Goal: Task Accomplishment & Management: Manage account settings

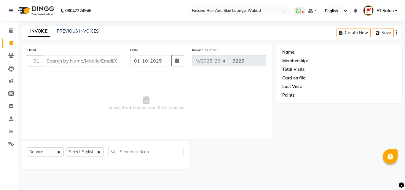
select select "126"
select select "service"
click at [11, 131] on icon at bounding box center [11, 131] width 4 height 4
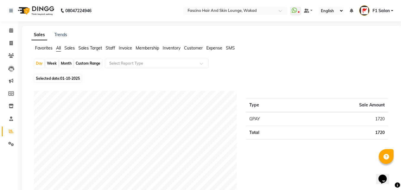
click at [84, 65] on div "Custom Range" at bounding box center [88, 63] width 28 height 8
select select "10"
select select "2025"
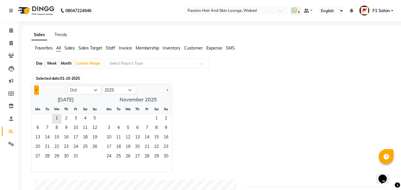
click at [36, 90] on span "Previous month" at bounding box center [37, 90] width 2 height 2
select select "9"
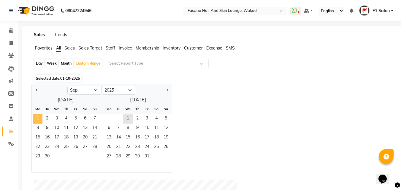
click at [39, 118] on span "1" at bounding box center [37, 118] width 9 height 9
click at [69, 65] on div "Month" at bounding box center [66, 63] width 14 height 8
select select "9"
select select "2025"
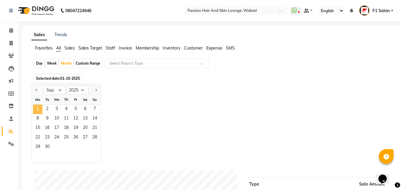
click at [39, 111] on span "1" at bounding box center [37, 109] width 9 height 9
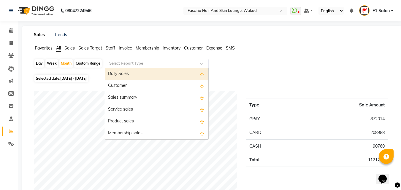
click at [119, 61] on input "text" at bounding box center [150, 63] width 85 height 6
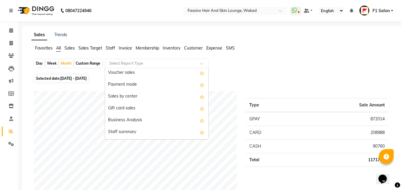
scroll to position [119, 0]
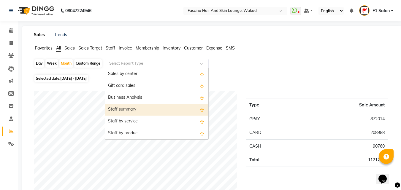
click at [136, 108] on div "Staff summary" at bounding box center [156, 110] width 103 height 12
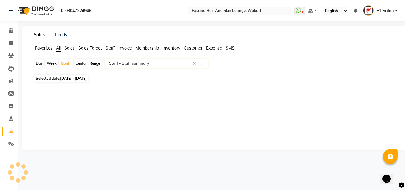
select select "csv"
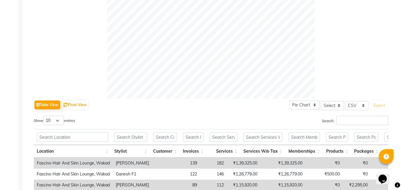
scroll to position [237, 0]
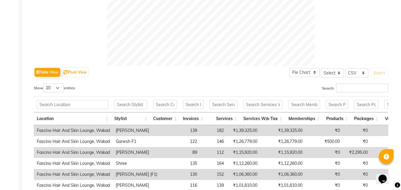
select select "service"
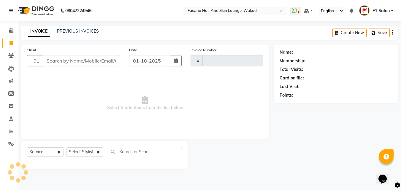
type input "8225"
select select "126"
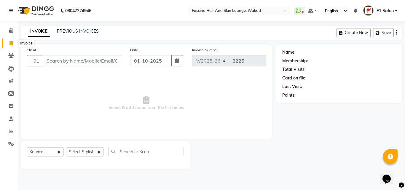
click at [9, 44] on span at bounding box center [11, 43] width 10 height 7
select select "126"
select select "service"
click at [76, 29] on link "PREVIOUS INVOICES" at bounding box center [78, 30] width 42 height 5
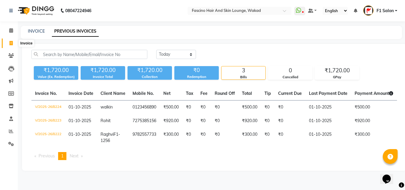
click at [9, 43] on icon at bounding box center [10, 43] width 3 height 4
select select "126"
select select "service"
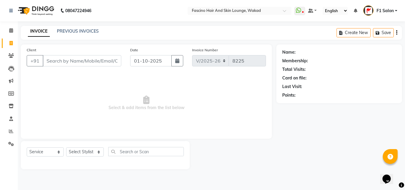
click at [61, 62] on input "Client" at bounding box center [82, 60] width 79 height 11
click at [11, 131] on icon at bounding box center [11, 131] width 4 height 4
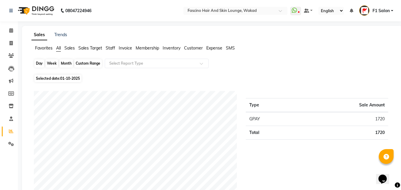
click at [41, 64] on div "Day" at bounding box center [39, 63] width 10 height 8
select select "10"
select select "2025"
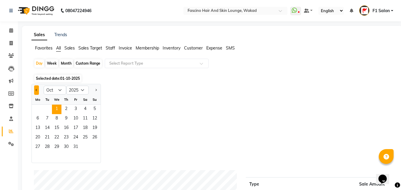
click at [36, 89] on button "Previous month" at bounding box center [36, 89] width 5 height 9
select select "9"
click at [76, 138] on span "26" at bounding box center [75, 137] width 9 height 9
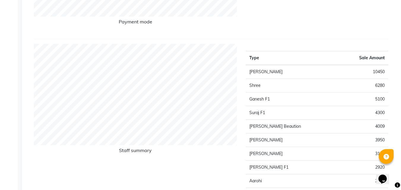
scroll to position [178, 0]
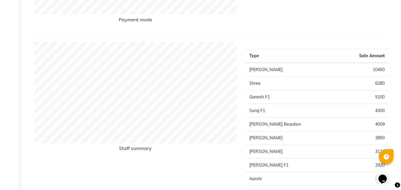
select select "service"
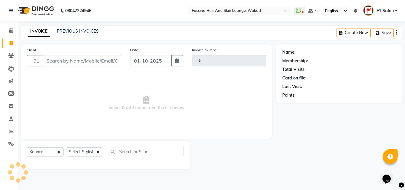
type input "8225"
select select "126"
click at [11, 133] on icon at bounding box center [11, 131] width 4 height 4
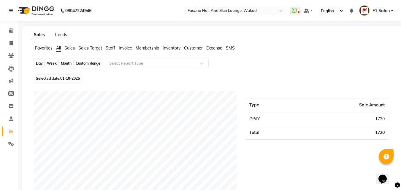
click at [38, 63] on div "Day" at bounding box center [39, 63] width 10 height 8
select select "10"
select select "2025"
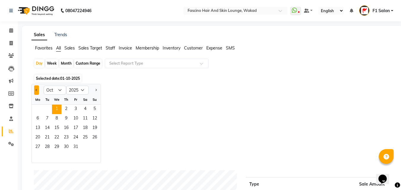
click at [37, 89] on button "Previous month" at bounding box center [36, 89] width 5 height 9
select select "9"
click at [84, 141] on span "27" at bounding box center [84, 137] width 9 height 9
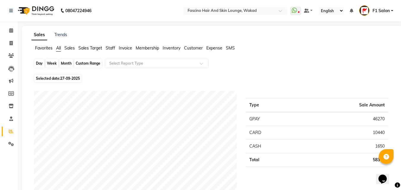
click at [40, 61] on div "Day" at bounding box center [39, 63] width 10 height 8
select select "9"
select select "2025"
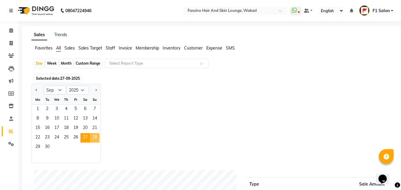
click at [93, 136] on span "28" at bounding box center [94, 137] width 9 height 9
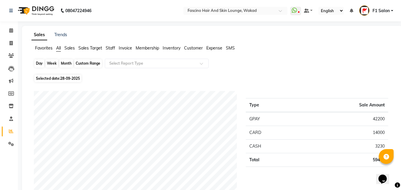
click at [37, 60] on div "Day" at bounding box center [39, 63] width 10 height 8
select select "9"
select select "2025"
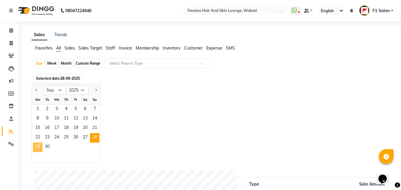
click at [38, 146] on span "29" at bounding box center [37, 147] width 9 height 9
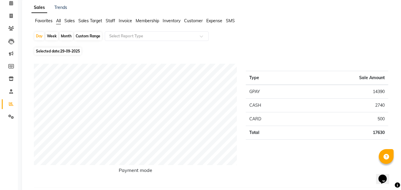
scroll to position [42, 0]
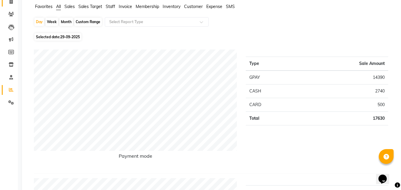
select select "service"
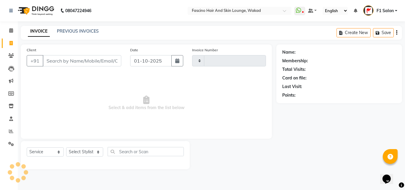
type input "8225"
select select "126"
click at [86, 31] on link "PREVIOUS INVOICES" at bounding box center [78, 30] width 42 height 5
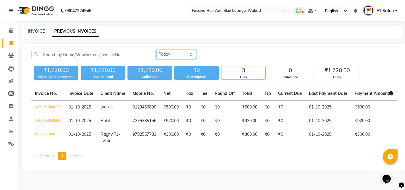
click at [167, 53] on select "Today Yesterday Custom Range" at bounding box center [176, 54] width 40 height 9
select select "range"
click at [156, 50] on select "Today Yesterday Custom Range" at bounding box center [176, 54] width 40 height 9
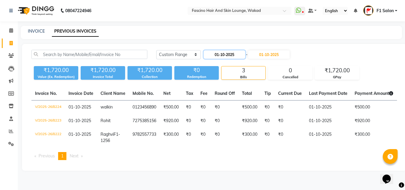
click at [232, 56] on input "01-10-2025" at bounding box center [225, 54] width 42 height 8
select select "10"
select select "2025"
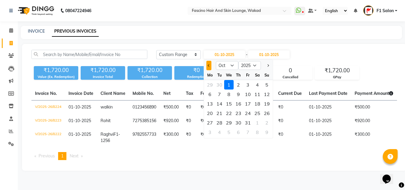
click at [209, 64] on span "Previous month" at bounding box center [209, 65] width 2 height 2
select select "9"
click at [210, 121] on div "29" at bounding box center [209, 122] width 9 height 9
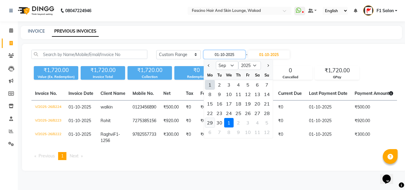
type input "29-09-2025"
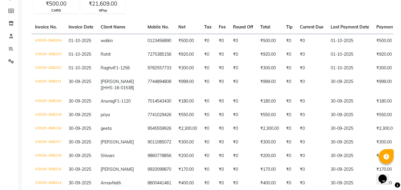
scroll to position [59, 0]
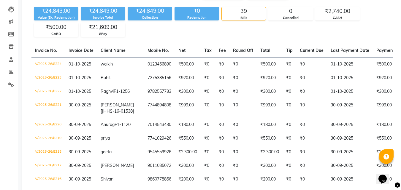
select select "service"
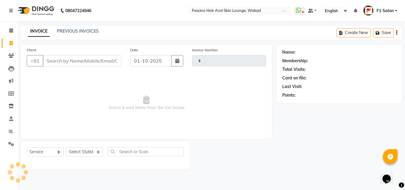
type input "8225"
select select "126"
click at [84, 31] on link "PREVIOUS INVOICES" at bounding box center [78, 30] width 42 height 5
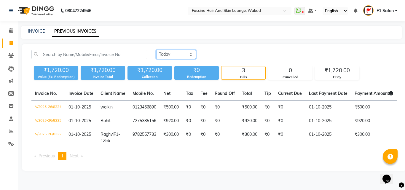
click at [160, 55] on select "Today Yesterday Custom Range" at bounding box center [176, 54] width 40 height 9
select select "range"
click at [156, 50] on select "Today Yesterday Custom Range" at bounding box center [176, 54] width 40 height 9
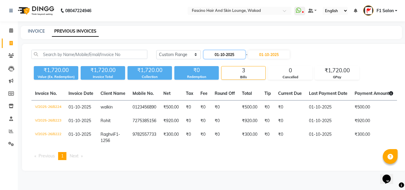
click at [224, 52] on input "01-10-2025" at bounding box center [225, 54] width 42 height 8
select select "10"
select select "2025"
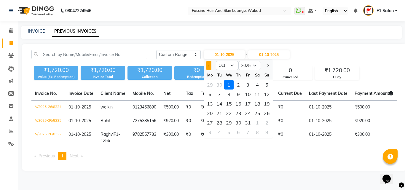
click at [207, 66] on button "Previous month" at bounding box center [208, 65] width 5 height 9
select select "9"
click at [211, 122] on div "29" at bounding box center [209, 122] width 9 height 9
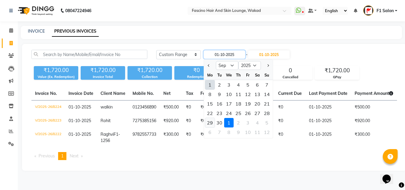
type input "29-09-2025"
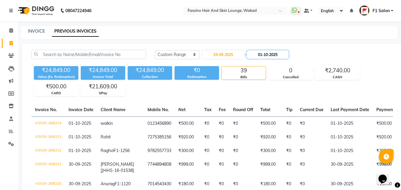
click at [280, 55] on input "01-10-2025" at bounding box center [268, 54] width 42 height 8
select select "10"
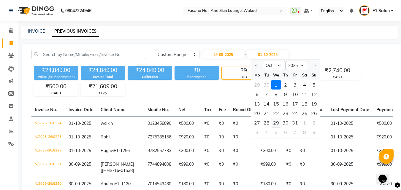
click at [276, 122] on div "29" at bounding box center [275, 122] width 9 height 9
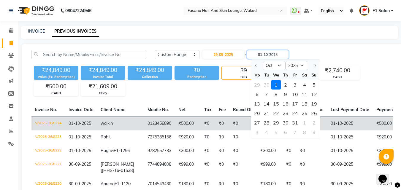
type input "29-10-2025"
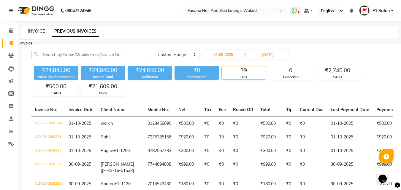
click at [11, 44] on icon at bounding box center [10, 43] width 3 height 4
select select "service"
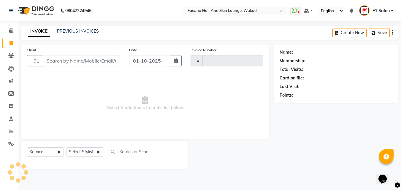
type input "8225"
select select "126"
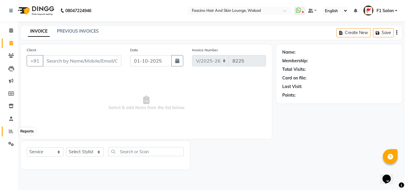
click at [11, 130] on icon at bounding box center [11, 131] width 4 height 4
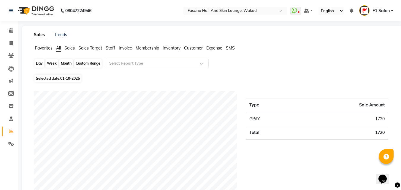
click at [39, 64] on div "Day" at bounding box center [39, 63] width 10 height 8
select select "10"
select select "2025"
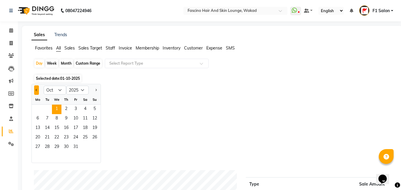
click at [36, 92] on button "Previous month" at bounding box center [36, 89] width 5 height 9
select select "9"
drag, startPoint x: 67, startPoint y: 138, endPoint x: 76, endPoint y: 106, distance: 33.4
click at [67, 135] on span "25" at bounding box center [65, 137] width 9 height 9
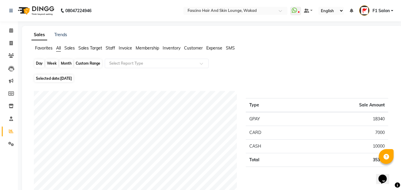
click at [41, 63] on div "Day" at bounding box center [39, 63] width 10 height 8
select select "9"
select select "2025"
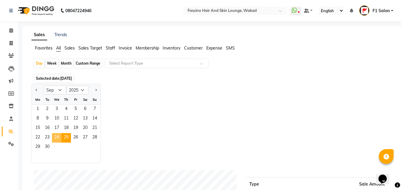
click at [56, 138] on span "24" at bounding box center [56, 137] width 9 height 9
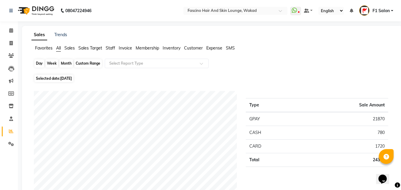
click at [40, 60] on div "Day" at bounding box center [39, 63] width 10 height 8
select select "9"
select select "2025"
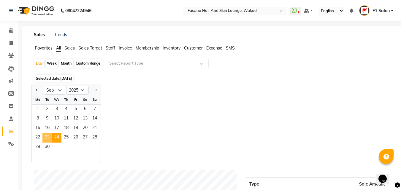
click at [47, 138] on span "23" at bounding box center [46, 137] width 9 height 9
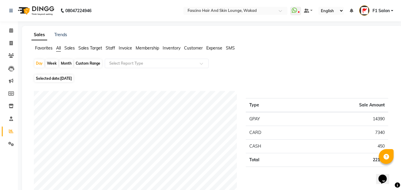
click at [69, 63] on div "Month" at bounding box center [66, 63] width 14 height 8
select select "9"
select select "2025"
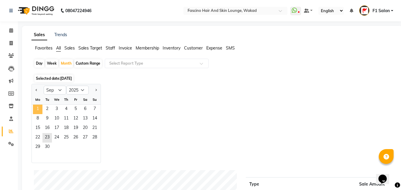
click at [39, 109] on span "1" at bounding box center [37, 109] width 9 height 9
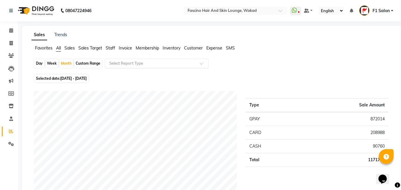
click at [142, 66] on input "text" at bounding box center [150, 63] width 85 height 6
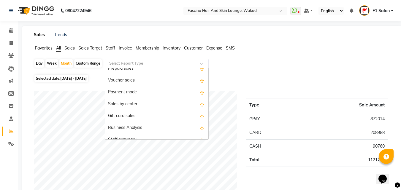
scroll to position [119, 0]
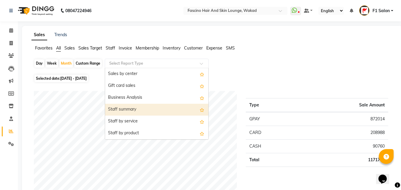
click at [141, 108] on div "Staff summary" at bounding box center [156, 110] width 103 height 12
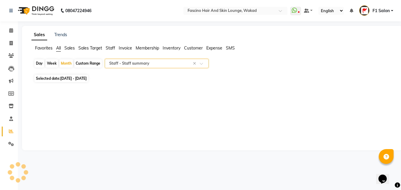
select select "csv"
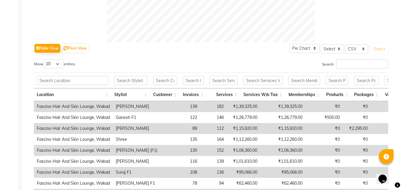
scroll to position [297, 0]
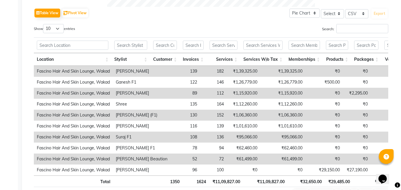
select select "service"
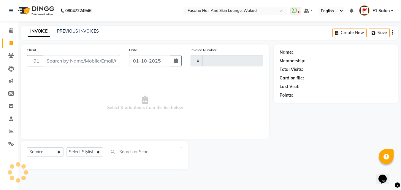
type input "8225"
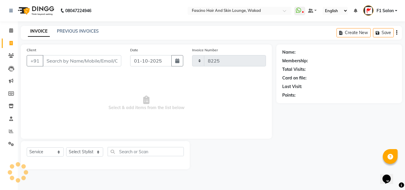
select select "126"
click at [74, 33] on link "PREVIOUS INVOICES" at bounding box center [78, 30] width 42 height 5
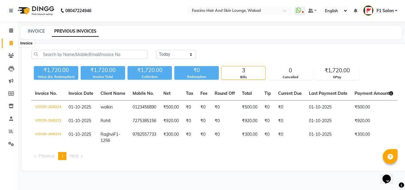
click at [9, 44] on icon at bounding box center [10, 43] width 3 height 4
select select "service"
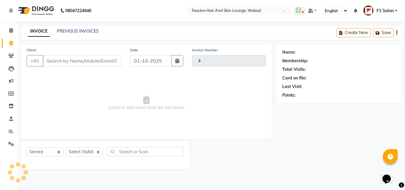
type input "8225"
select select "126"
click at [58, 63] on input "Client" at bounding box center [82, 60] width 79 height 11
click at [11, 131] on icon at bounding box center [11, 131] width 4 height 4
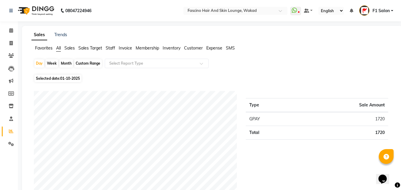
click at [68, 63] on div "Month" at bounding box center [66, 63] width 14 height 8
select select "10"
select select "2025"
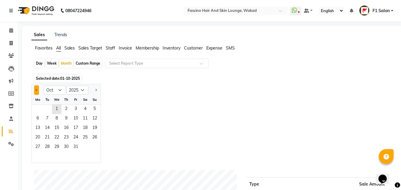
click at [36, 90] on span "Previous month" at bounding box center [37, 90] width 2 height 2
select select "9"
click at [36, 109] on span "1" at bounding box center [37, 109] width 9 height 9
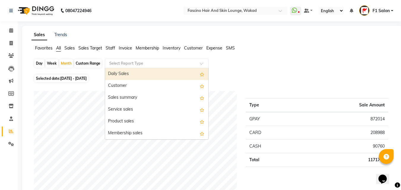
click at [129, 61] on input "text" at bounding box center [150, 63] width 85 height 6
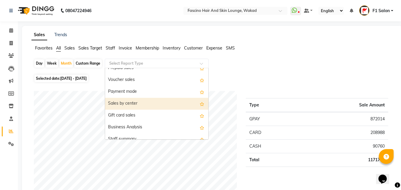
scroll to position [119, 0]
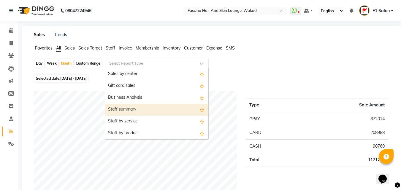
click at [130, 109] on div "Staff summary" at bounding box center [156, 110] width 103 height 12
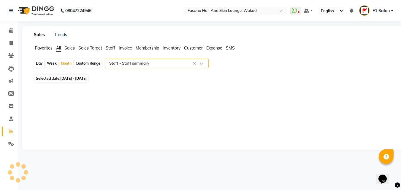
select select "csv"
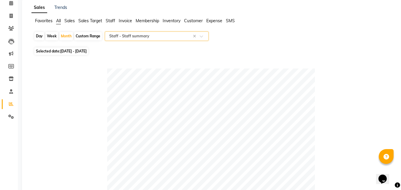
scroll to position [12, 0]
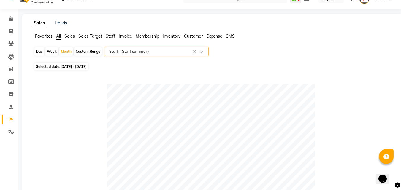
click at [125, 50] on input "text" at bounding box center [150, 52] width 85 height 6
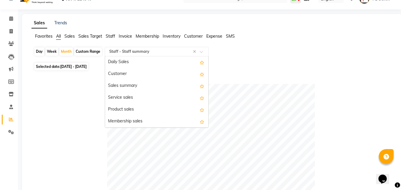
scroll to position [154, 0]
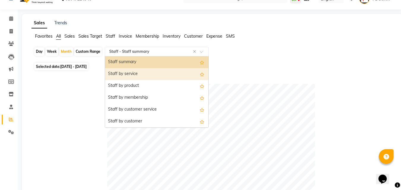
click at [134, 71] on div "Staff by service" at bounding box center [156, 74] width 103 height 12
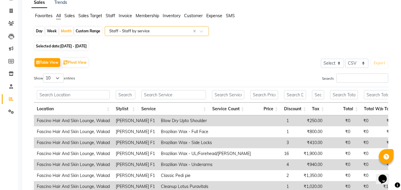
scroll to position [59, 0]
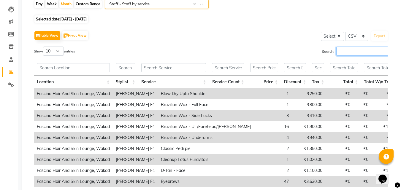
click at [349, 51] on input "Search:" at bounding box center [362, 51] width 52 height 9
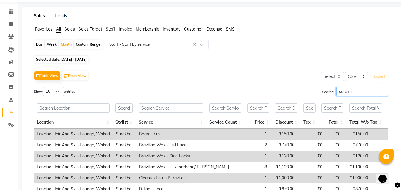
scroll to position [0, 0]
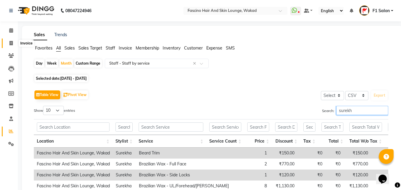
type input "surekh"
click at [10, 40] on span at bounding box center [11, 43] width 10 height 7
select select "service"
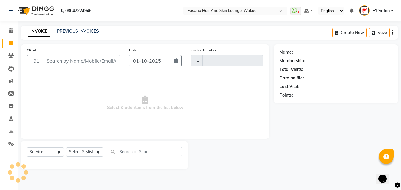
type input "8225"
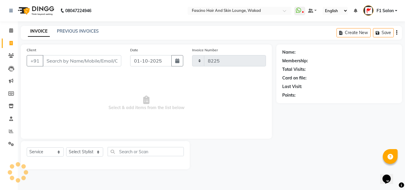
select select "126"
click at [11, 130] on icon at bounding box center [11, 131] width 4 height 4
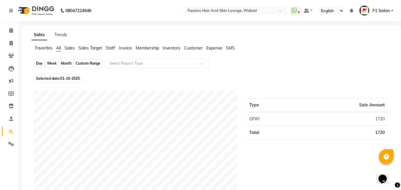
click at [36, 63] on div "Day" at bounding box center [39, 63] width 10 height 8
select select "10"
select select "2025"
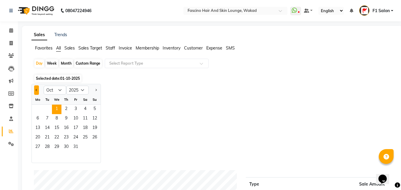
click at [36, 90] on span "Previous month" at bounding box center [37, 90] width 2 height 2
select select "9"
click at [38, 136] on span "22" at bounding box center [37, 137] width 9 height 9
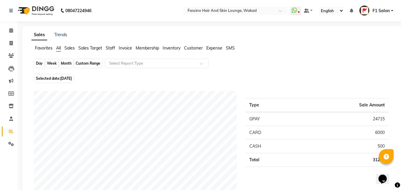
click at [42, 64] on div "Day" at bounding box center [39, 63] width 10 height 8
select select "9"
select select "2025"
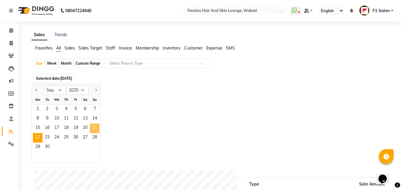
click at [95, 128] on span "21" at bounding box center [94, 128] width 9 height 9
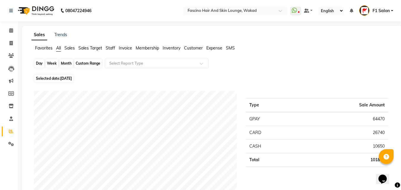
click at [39, 62] on div "Day" at bounding box center [39, 63] width 10 height 8
select select "9"
select select "2025"
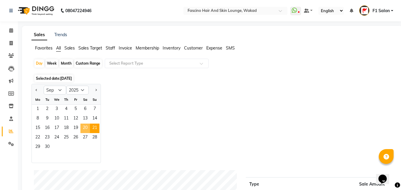
click at [86, 125] on span "20" at bounding box center [84, 128] width 9 height 9
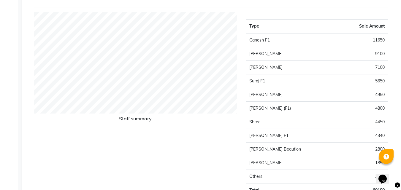
scroll to position [42, 0]
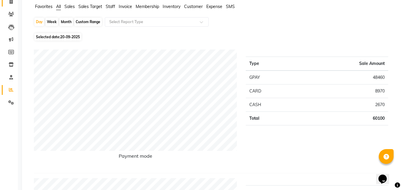
select select "service"
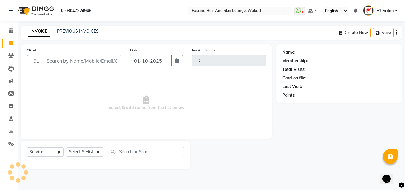
type input "8225"
select select "126"
click at [79, 30] on link "PREVIOUS INVOICES" at bounding box center [78, 30] width 42 height 5
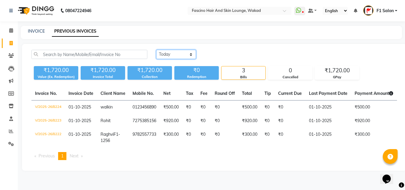
click at [175, 52] on select "Today Yesterday Custom Range" at bounding box center [176, 54] width 40 height 9
select select "range"
click at [156, 50] on select "Today Yesterday Custom Range" at bounding box center [176, 54] width 40 height 9
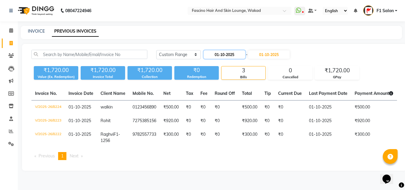
click at [219, 54] on input "01-10-2025" at bounding box center [225, 54] width 42 height 8
select select "10"
select select "2025"
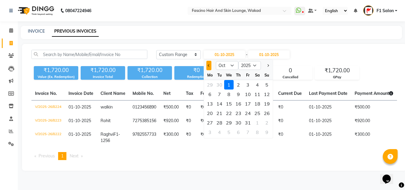
click at [208, 65] on span "Previous month" at bounding box center [209, 65] width 2 height 2
select select "9"
click at [257, 105] on div "20" at bounding box center [257, 103] width 9 height 9
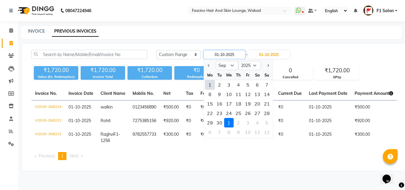
type input "20-09-2025"
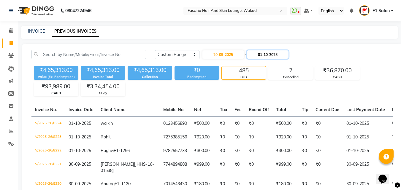
click at [278, 55] on input "01-10-2025" at bounding box center [268, 54] width 42 height 8
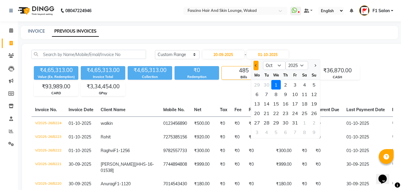
click at [254, 65] on button "Previous month" at bounding box center [255, 65] width 5 height 9
select select "9"
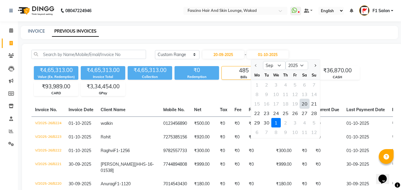
click at [304, 103] on div "20" at bounding box center [304, 103] width 9 height 9
type input "20-09-2025"
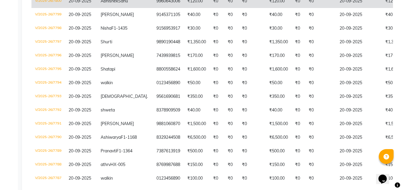
scroll to position [237, 0]
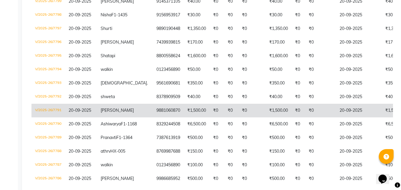
click at [184, 117] on td "₹1,500.00" at bounding box center [197, 111] width 26 height 14
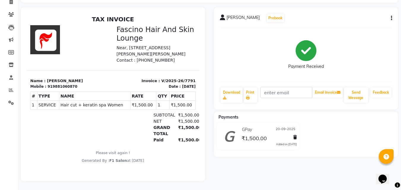
scroll to position [46, 0]
click at [391, 18] on icon "button" at bounding box center [391, 18] width 1 height 0
click at [361, 18] on div "Edit Invoice" at bounding box center [361, 21] width 41 height 7
select select "service"
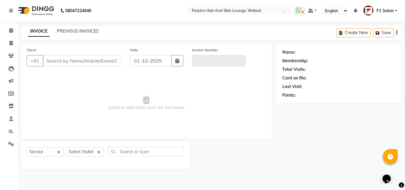
type input "9881060870"
type input "V/2025-26/7791"
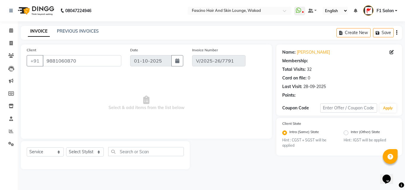
type input "20-09-2025"
select select "select"
select select "1: Object"
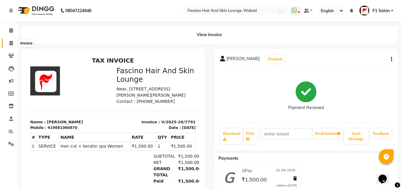
click at [10, 41] on icon at bounding box center [10, 43] width 3 height 4
select select "service"
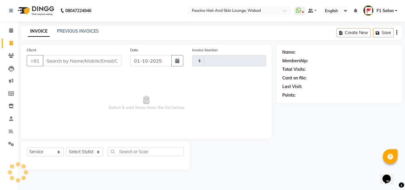
type input "8225"
select select "126"
click at [84, 30] on link "PREVIOUS INVOICES" at bounding box center [78, 30] width 42 height 5
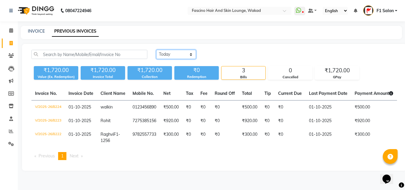
click at [174, 58] on select "Today Yesterday Custom Range" at bounding box center [176, 54] width 40 height 9
select select "range"
click at [156, 50] on select "Today Yesterday Custom Range" at bounding box center [176, 54] width 40 height 9
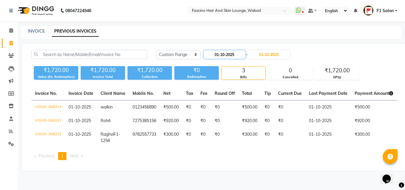
click at [220, 54] on input "01-10-2025" at bounding box center [225, 54] width 42 height 8
select select "10"
select select "2025"
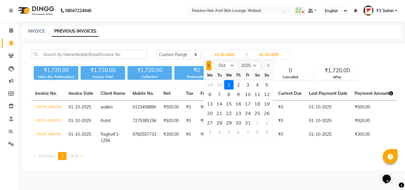
click at [208, 67] on button "Previous month" at bounding box center [208, 65] width 5 height 9
select select "9"
click at [259, 102] on div "20" at bounding box center [257, 103] width 9 height 9
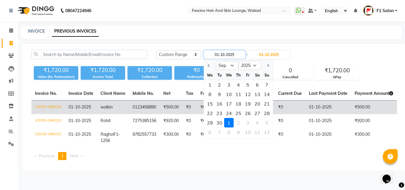
type input "20-09-2025"
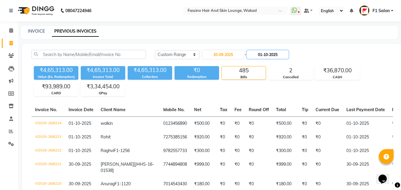
click at [275, 53] on input "01-10-2025" at bounding box center [268, 54] width 42 height 8
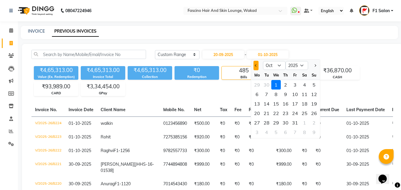
click at [254, 64] on button "Previous month" at bounding box center [255, 65] width 5 height 9
select select "9"
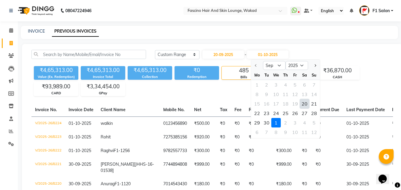
click at [303, 103] on div "20" at bounding box center [304, 103] width 9 height 9
type input "20-09-2025"
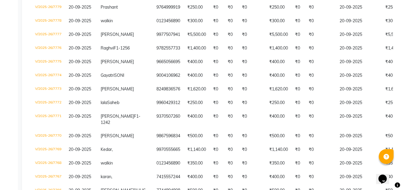
scroll to position [338, 0]
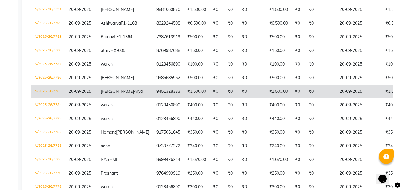
click at [153, 98] on td "9451328333" at bounding box center [168, 92] width 31 height 14
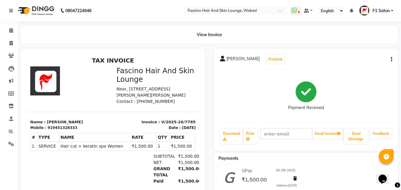
click at [391, 60] on icon "button" at bounding box center [391, 59] width 1 height 0
click at [367, 62] on div "Edit Invoice" at bounding box center [361, 62] width 41 height 7
select select "service"
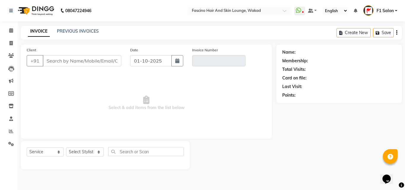
type input "9451328333"
type input "V/2025-26/7785"
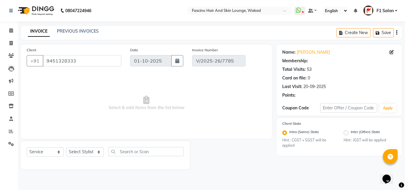
type input "20-09-2025"
select select "select"
select select "1: Object"
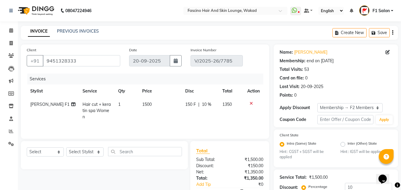
click at [42, 104] on span "[PERSON_NAME] F1" at bounding box center [49, 104] width 39 height 5
select select "23131"
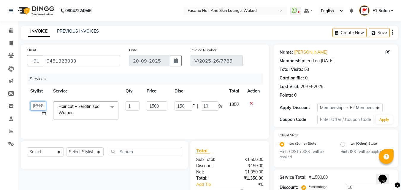
click at [39, 105] on select "8805000650 Aarohi Chimu Ingale Deepak jh F1 Salon Ganesh F1 Gopal {JH} Jadgdish…" at bounding box center [38, 105] width 16 height 9
select select "3906"
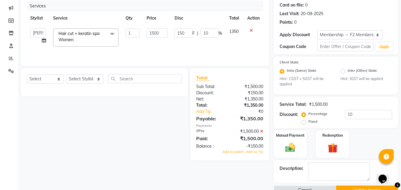
scroll to position [87, 0]
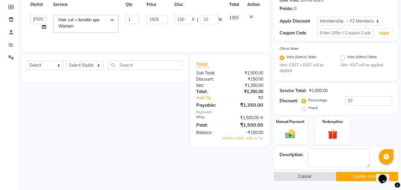
click at [356, 175] on button "Update Invoice" at bounding box center [367, 176] width 62 height 9
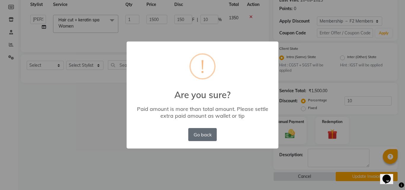
click at [208, 132] on button "Go back" at bounding box center [202, 134] width 28 height 13
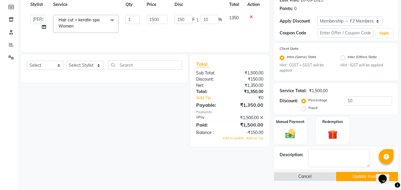
click at [369, 176] on button "Update Invoice" at bounding box center [367, 176] width 62 height 9
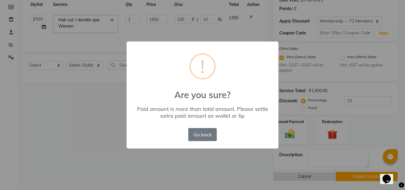
click at [244, 157] on div "× ! Are you sure? Paid amount is more than total amount. Please settle extra pa…" at bounding box center [202, 95] width 405 height 190
click at [205, 136] on button "Go back" at bounding box center [202, 134] width 28 height 13
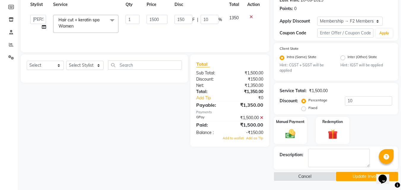
click at [261, 116] on icon at bounding box center [261, 118] width 3 height 4
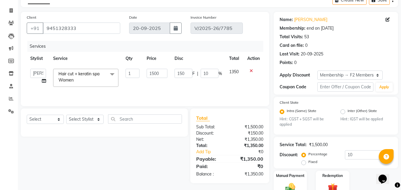
scroll to position [62, 0]
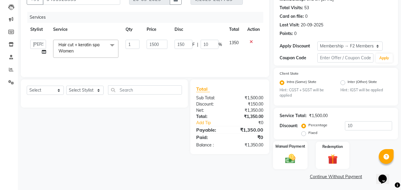
click at [278, 156] on div "Manual Payment" at bounding box center [290, 155] width 35 height 28
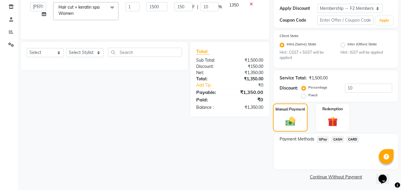
scroll to position [100, 0]
click at [370, 86] on input "10" at bounding box center [368, 87] width 47 height 9
type input "1"
type input "15"
type input "1"
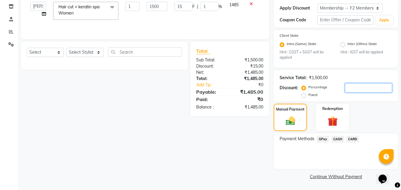
type input "0"
click at [322, 138] on span "GPay" at bounding box center [322, 139] width 12 height 7
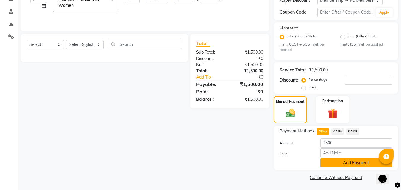
scroll to position [108, 0]
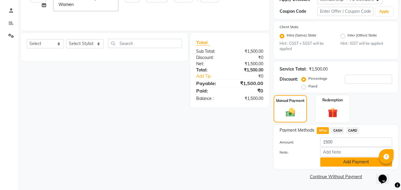
click at [363, 162] on button "Add Payment" at bounding box center [356, 161] width 72 height 9
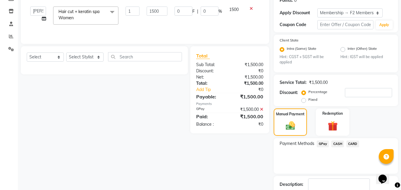
scroll to position [125, 0]
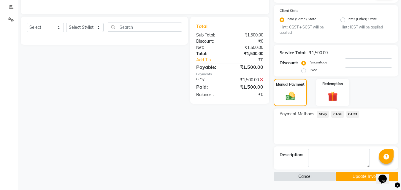
click at [366, 174] on button "Update Invoice" at bounding box center [367, 176] width 62 height 9
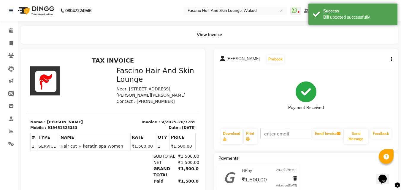
select select "service"
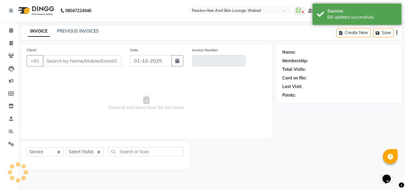
type input "9451328333"
type input "V/2025-26/7785"
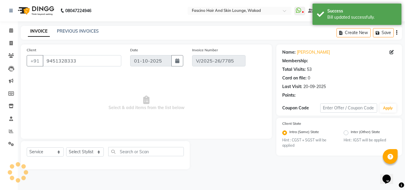
type input "20-09-2025"
select select "select"
select select "1: Object"
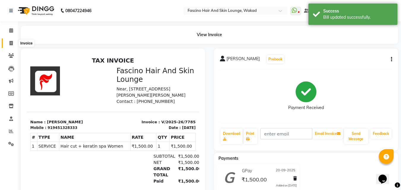
click at [12, 42] on icon at bounding box center [10, 43] width 3 height 4
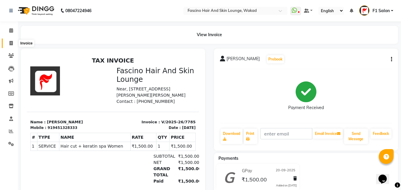
select select "service"
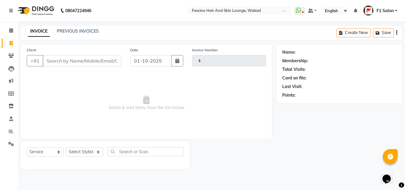
type input "8225"
select select "126"
click at [74, 32] on link "PREVIOUS INVOICES" at bounding box center [78, 30] width 42 height 5
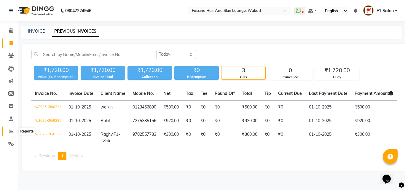
click at [11, 131] on icon at bounding box center [11, 131] width 4 height 4
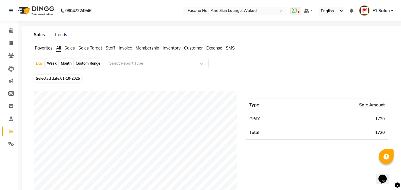
click at [63, 63] on div "Month" at bounding box center [66, 63] width 14 height 8
select select "10"
select select "2025"
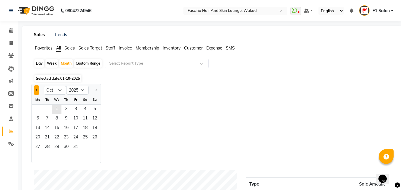
click at [34, 89] on button "Previous month" at bounding box center [36, 89] width 5 height 9
select select "9"
click at [36, 106] on span "1" at bounding box center [37, 109] width 9 height 9
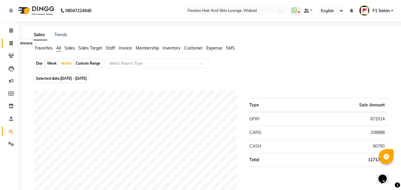
click at [11, 42] on icon at bounding box center [10, 43] width 3 height 4
select select "service"
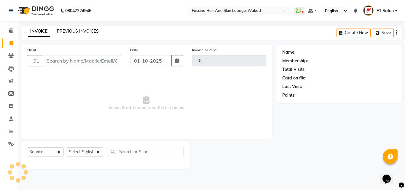
type input "8225"
select select "126"
click at [92, 33] on link "PREVIOUS INVOICES" at bounding box center [78, 30] width 42 height 5
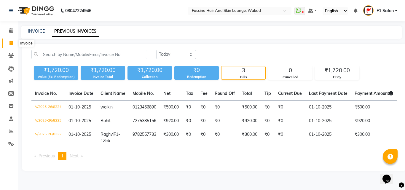
click at [12, 43] on icon at bounding box center [10, 43] width 3 height 4
select select "service"
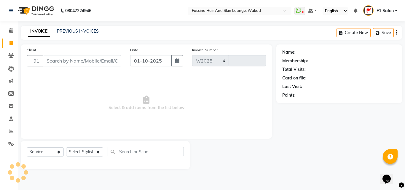
select select "126"
type input "8225"
drag, startPoint x: 57, startPoint y: 61, endPoint x: 58, endPoint y: 54, distance: 7.3
click at [57, 61] on input "Client" at bounding box center [82, 60] width 79 height 11
click at [10, 132] on icon at bounding box center [11, 131] width 4 height 4
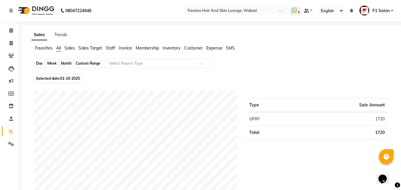
click at [39, 64] on div "Day" at bounding box center [39, 63] width 10 height 8
select select "10"
select select "2025"
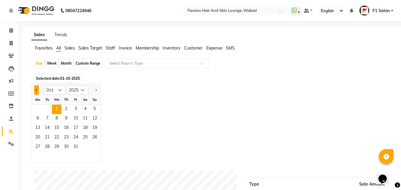
click at [37, 91] on button "Previous month" at bounding box center [36, 89] width 5 height 9
select select "9"
click at [84, 128] on span "20" at bounding box center [84, 128] width 9 height 9
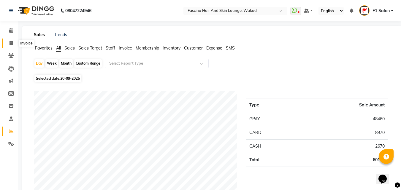
click at [11, 42] on icon at bounding box center [10, 43] width 3 height 4
select select "service"
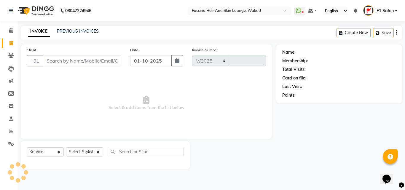
select select "126"
type input "8225"
click at [11, 130] on icon at bounding box center [11, 131] width 4 height 4
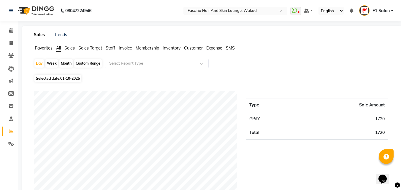
click at [65, 64] on div "Month" at bounding box center [66, 63] width 14 height 8
select select "10"
select select "2025"
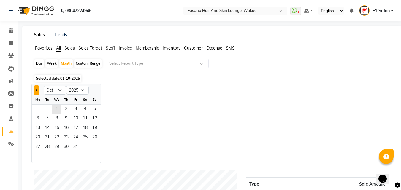
click at [36, 90] on span "Previous month" at bounding box center [37, 90] width 2 height 2
select select "9"
click at [37, 105] on span "1" at bounding box center [37, 109] width 9 height 9
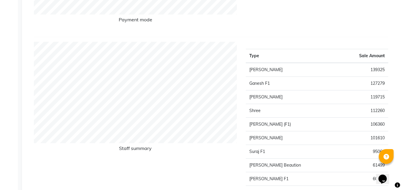
scroll to position [12, 0]
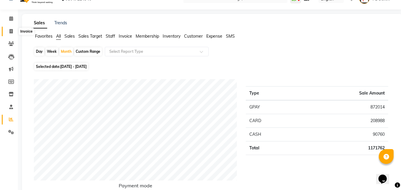
click at [10, 31] on icon at bounding box center [10, 31] width 3 height 4
select select "126"
select select "service"
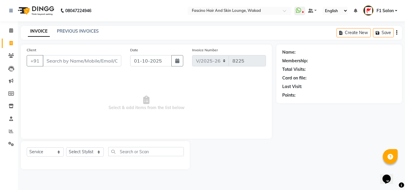
click at [86, 34] on div "PREVIOUS INVOICES" at bounding box center [78, 31] width 42 height 6
click at [81, 32] on link "PREVIOUS INVOICES" at bounding box center [78, 30] width 42 height 5
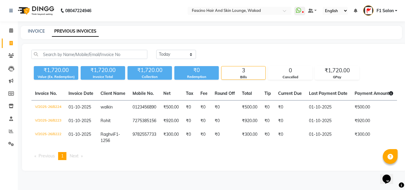
click at [59, 31] on link "PREVIOUS INVOICES" at bounding box center [75, 31] width 47 height 11
click at [12, 42] on icon at bounding box center [10, 43] width 3 height 4
select select "service"
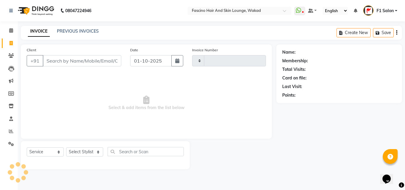
type input "8225"
select select "126"
click at [77, 62] on input "Client" at bounding box center [82, 60] width 79 height 11
click at [11, 129] on icon at bounding box center [11, 131] width 4 height 4
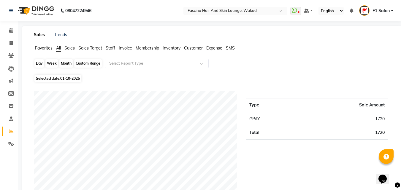
click at [40, 61] on div "Day" at bounding box center [39, 63] width 10 height 8
select select "10"
select select "2025"
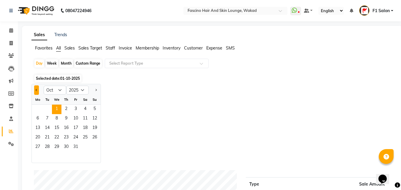
click at [37, 88] on button "Previous month" at bounding box center [36, 89] width 5 height 9
select select "9"
click at [69, 61] on div "Month" at bounding box center [66, 63] width 14 height 8
select select "10"
select select "2025"
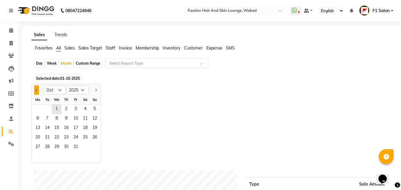
click at [36, 91] on span "Previous month" at bounding box center [37, 90] width 2 height 2
select select "9"
click at [134, 63] on input "text" at bounding box center [150, 63] width 85 height 6
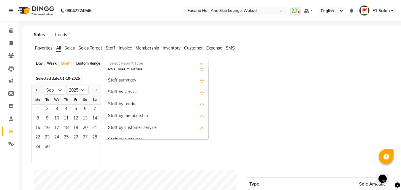
scroll to position [148, 0]
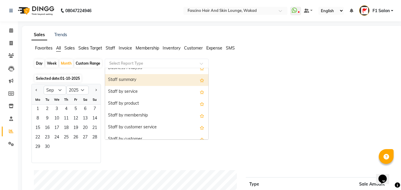
click at [119, 78] on div "Staff summary" at bounding box center [156, 80] width 103 height 12
select select "csv"
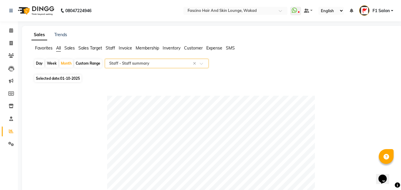
click at [68, 78] on span "01-10-2025" at bounding box center [70, 78] width 20 height 4
select select "10"
select select "2025"
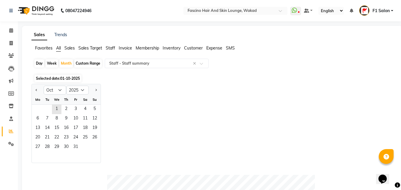
click at [34, 88] on div at bounding box center [38, 89] width 12 height 9
click at [55, 107] on span "1" at bounding box center [56, 109] width 9 height 9
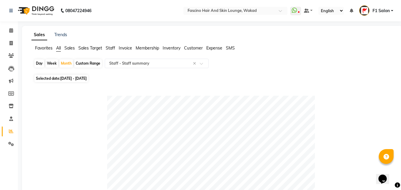
click at [58, 78] on span "Selected date: 01-10-2025 - 31-10-2025" at bounding box center [61, 78] width 54 height 7
select select "10"
select select "2025"
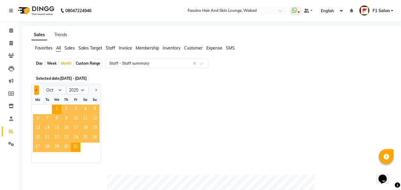
click at [37, 89] on span "Previous month" at bounding box center [37, 90] width 2 height 2
select select "9"
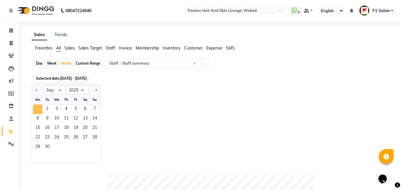
click at [38, 108] on span "1" at bounding box center [37, 109] width 9 height 9
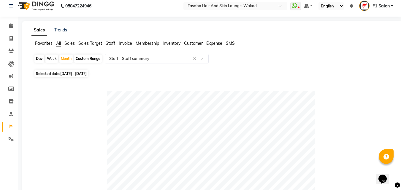
scroll to position [0, 0]
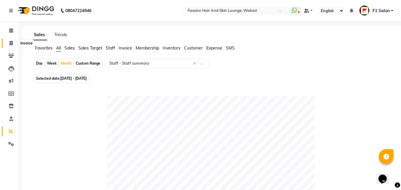
click at [10, 43] on icon at bounding box center [10, 43] width 3 height 4
select select "service"
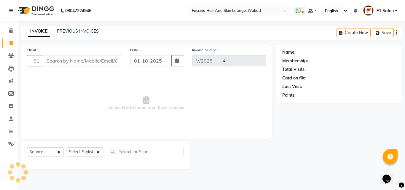
select select "126"
type input "8225"
click at [76, 31] on link "PREVIOUS INVOICES" at bounding box center [78, 30] width 42 height 5
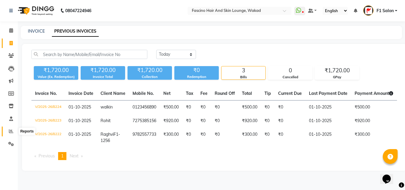
click at [11, 129] on icon at bounding box center [11, 131] width 4 height 4
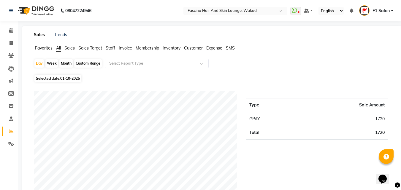
click at [69, 62] on div "Month" at bounding box center [66, 63] width 14 height 8
select select "10"
select select "2025"
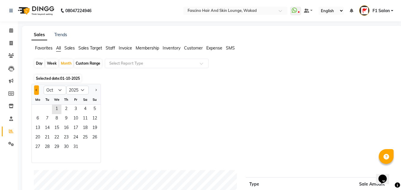
click at [34, 87] on button "Previous month" at bounding box center [36, 89] width 5 height 9
select select "9"
click at [39, 109] on span "1" at bounding box center [37, 109] width 9 height 9
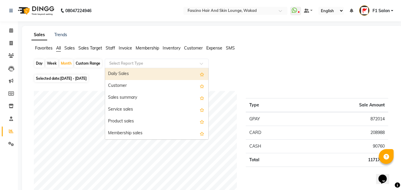
click at [130, 63] on input "text" at bounding box center [150, 63] width 85 height 6
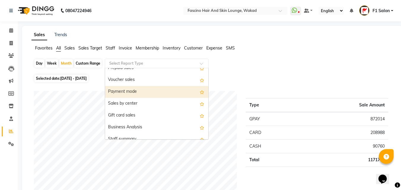
scroll to position [119, 0]
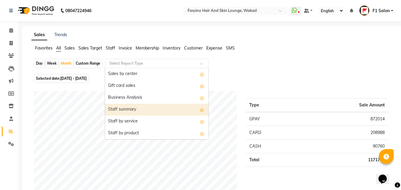
click at [126, 108] on div "Staff summary" at bounding box center [156, 110] width 103 height 12
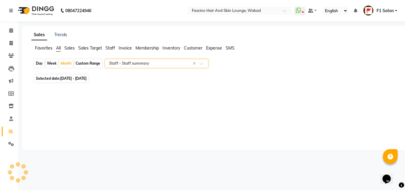
select select "csv"
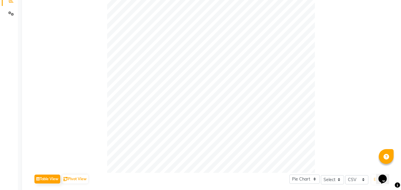
scroll to position [0, 0]
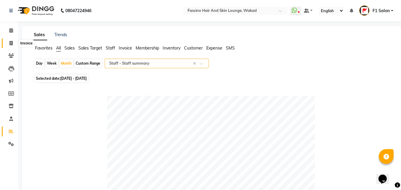
drag, startPoint x: 10, startPoint y: 41, endPoint x: 15, endPoint y: 36, distance: 6.9
click at [11, 41] on icon at bounding box center [10, 43] width 3 height 4
select select "service"
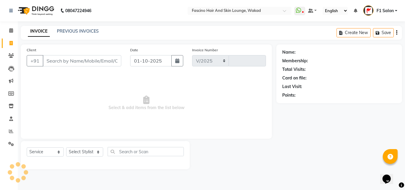
select select "126"
type input "8225"
click at [67, 28] on link "PREVIOUS INVOICES" at bounding box center [78, 30] width 42 height 5
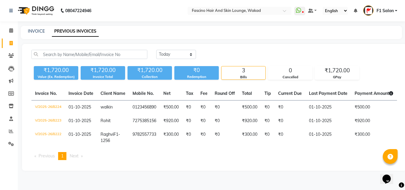
click at [67, 20] on nav "08047224946 Select Location × Fascino Hair And Skin Lounge, Wakad WhatsApp Stat…" at bounding box center [202, 10] width 405 height 21
click at [12, 42] on icon at bounding box center [10, 43] width 3 height 4
select select "service"
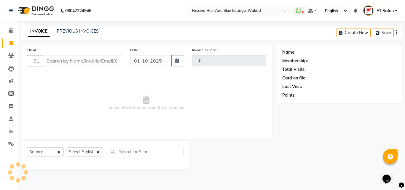
type input "8225"
select select "126"
click at [48, 62] on input "Client" at bounding box center [82, 60] width 79 height 11
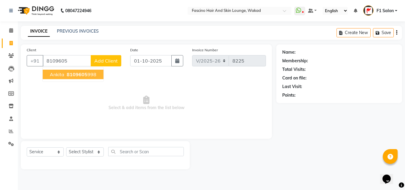
click at [58, 74] on span "Ankita" at bounding box center [57, 74] width 15 height 6
type input "8109605998"
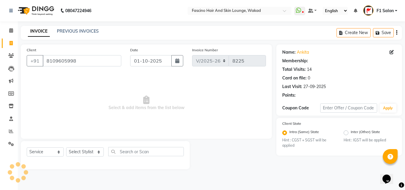
select select "1: Object"
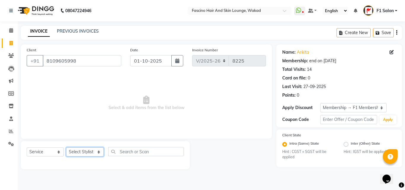
click at [80, 153] on select "Select Stylist 8805000650 Aarohi Chimu Ingale Deepak jh F1 Salon Ganesh F1 Gopa…" at bounding box center [85, 151] width 38 height 9
select select "23131"
click at [66, 147] on select "Select Stylist 8805000650 Aarohi Chimu Ingale Deepak jh F1 Salon Ganesh F1 Gopa…" at bounding box center [85, 151] width 38 height 9
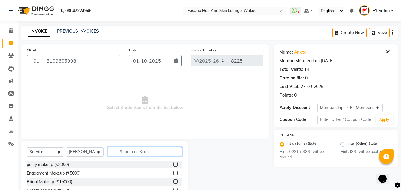
click at [132, 152] on input "text" at bounding box center [145, 151] width 74 height 9
type input "v"
type input "f"
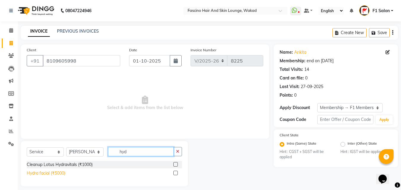
type input "hyd"
click at [56, 173] on div "Hydra facial (₹5000)" at bounding box center [46, 173] width 39 height 6
checkbox input "false"
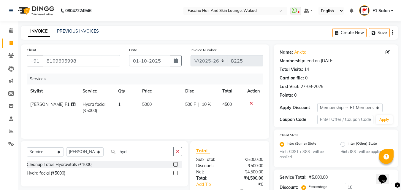
click at [153, 109] on td "5000" at bounding box center [159, 108] width 43 height 20
select select "23131"
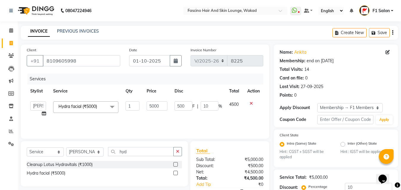
click at [153, 109] on input "5000" at bounding box center [156, 105] width 20 height 9
type input "4050"
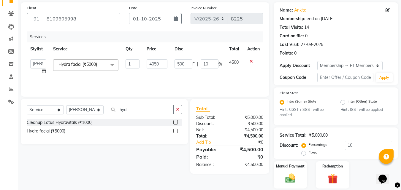
scroll to position [62, 0]
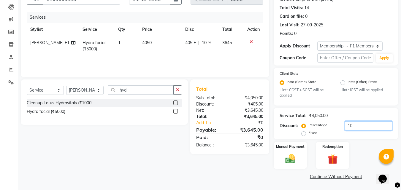
click at [358, 127] on input "10" at bounding box center [368, 125] width 47 height 9
type input "1"
click at [297, 155] on img at bounding box center [290, 159] width 17 height 12
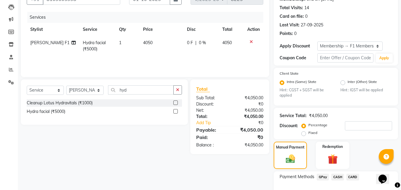
click at [323, 176] on span "GPay" at bounding box center [322, 177] width 12 height 7
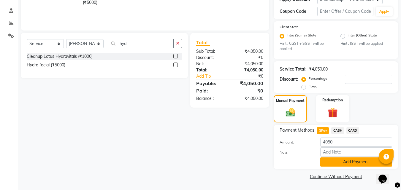
click at [359, 162] on button "Add Payment" at bounding box center [356, 161] width 72 height 9
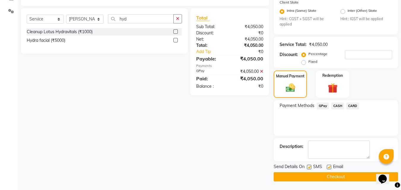
scroll to position [133, 0]
click at [308, 168] on label at bounding box center [309, 167] width 4 height 4
click at [308, 168] on input "checkbox" at bounding box center [309, 167] width 4 height 4
checkbox input "false"
click at [306, 177] on button "Checkout" at bounding box center [335, 176] width 124 height 9
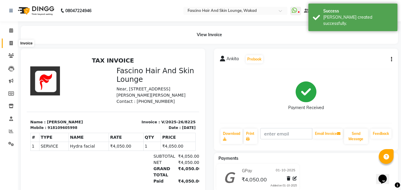
click at [8, 40] on span at bounding box center [11, 43] width 10 height 7
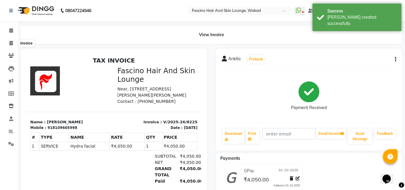
select select "service"
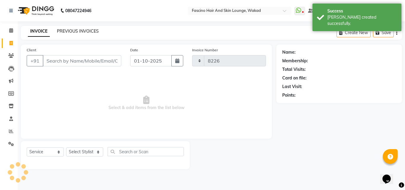
click at [67, 33] on link "PREVIOUS INVOICES" at bounding box center [78, 30] width 42 height 5
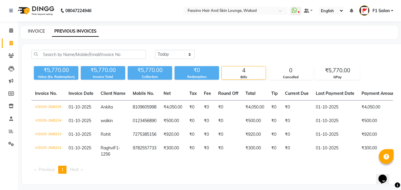
click at [34, 32] on link "INVOICE" at bounding box center [36, 30] width 17 height 5
select select "service"
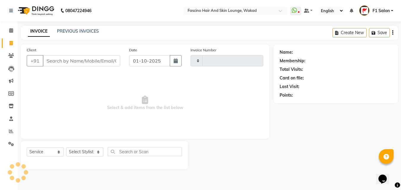
type input "8226"
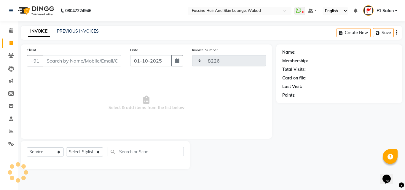
select select "126"
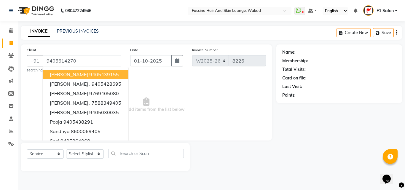
type input "9405614270"
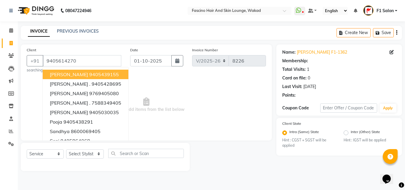
select select "1: Object"
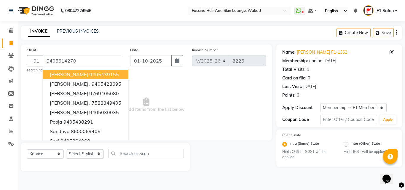
click at [190, 93] on span "Select & add items from the list below" at bounding box center [146, 104] width 239 height 59
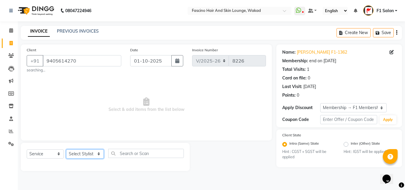
click at [76, 153] on select "Select Stylist 8805000650 Aarohi Chimu Ingale Deepak jh F1 Salon Ganesh F1 Gopa…" at bounding box center [85, 153] width 38 height 9
select select "15980"
click at [66, 149] on select "Select Stylist 8805000650 Aarohi Chimu Ingale Deepak jh F1 Salon Ganesh F1 Gopa…" at bounding box center [85, 153] width 38 height 9
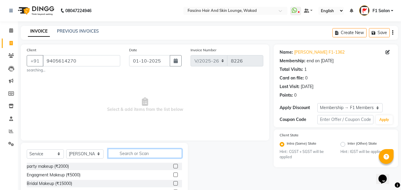
click at [128, 152] on input "text" at bounding box center [145, 153] width 74 height 9
type input "s"
click at [128, 152] on input "s" at bounding box center [145, 153] width 74 height 9
type input "kerat"
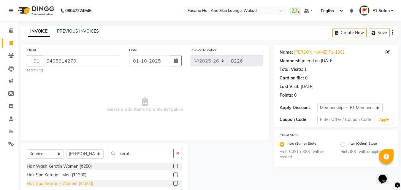
click at [67, 181] on div "Hair Spa Keratin - Women (₹1500)" at bounding box center [60, 184] width 66 height 6
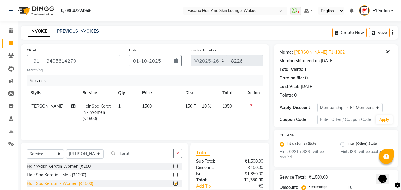
checkbox input "false"
click at [88, 154] on select "Select Stylist 8805000650 Aarohi Chimu Ingale Deepak jh F1 Salon Ganesh F1 Gopa…" at bounding box center [84, 153] width 37 height 9
select select "30598"
click at [66, 149] on select "Select Stylist 8805000650 Aarohi Chimu Ingale Deepak jh F1 Salon Ganesh F1 Gopa…" at bounding box center [84, 153] width 37 height 9
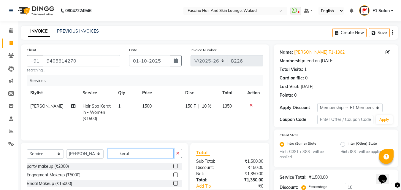
click at [126, 157] on input "kerat" at bounding box center [141, 153] width 66 height 9
type input "999"
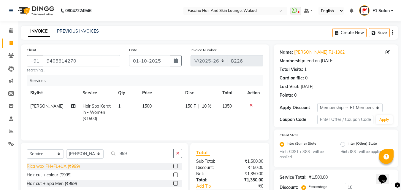
click at [63, 166] on div "Rica wax FH+FL+UA (₹999)" at bounding box center [53, 166] width 53 height 6
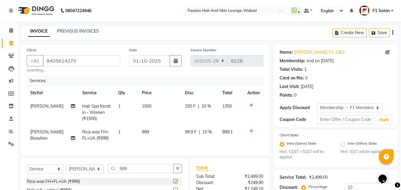
checkbox input "false"
click at [145, 131] on span "999" at bounding box center [145, 131] width 7 height 5
select select "30598"
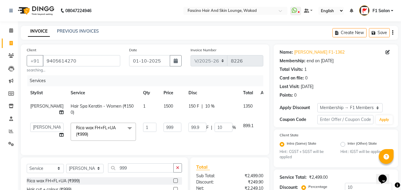
click at [145, 131] on td "1" at bounding box center [149, 131] width 20 height 25
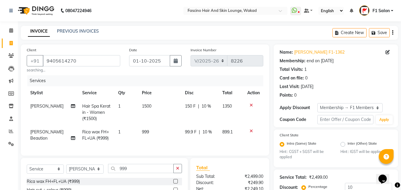
click at [158, 135] on td "999" at bounding box center [159, 135] width 43 height 20
select select "30598"
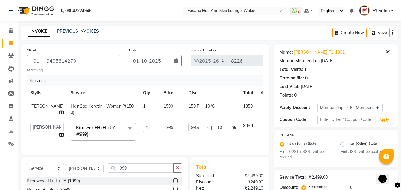
click at [163, 132] on input "999" at bounding box center [172, 127] width 18 height 9
type input "9"
type input "1020"
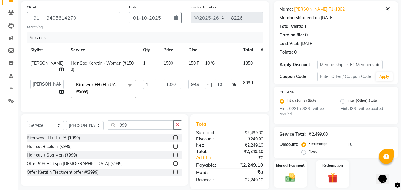
scroll to position [62, 0]
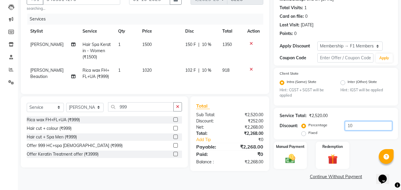
click at [356, 127] on input "10" at bounding box center [368, 125] width 47 height 9
type input "1"
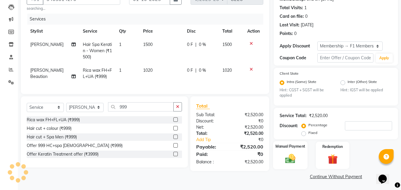
click at [291, 161] on img at bounding box center [290, 159] width 17 height 12
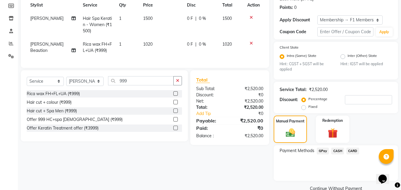
scroll to position [100, 0]
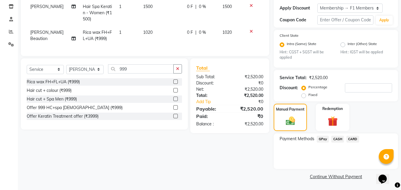
click at [322, 138] on span "GPay" at bounding box center [322, 139] width 12 height 7
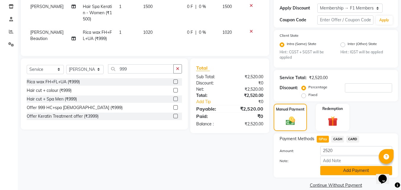
click at [345, 171] on button "Add Payment" at bounding box center [356, 170] width 72 height 9
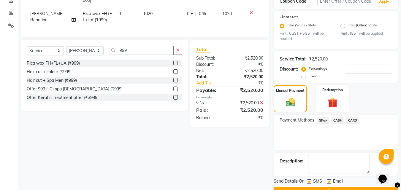
scroll to position [133, 0]
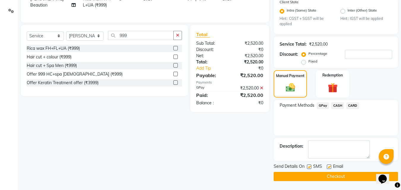
click at [310, 165] on label at bounding box center [309, 167] width 4 height 4
click at [310, 165] on input "checkbox" at bounding box center [309, 167] width 4 height 4
checkbox input "false"
click at [306, 178] on button "Checkout" at bounding box center [335, 176] width 124 height 9
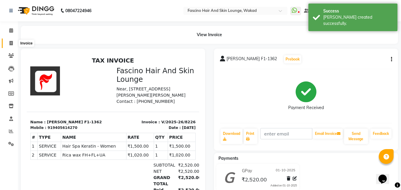
click at [9, 43] on icon at bounding box center [10, 43] width 3 height 4
select select "126"
select select "service"
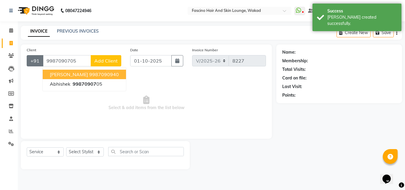
type input "9987090705"
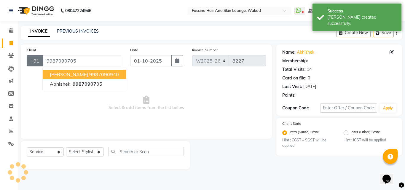
select select "1: Object"
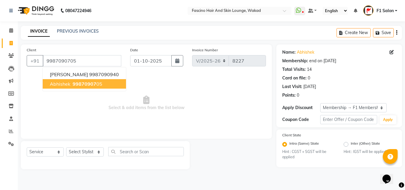
click at [94, 83] on span "99870907" at bounding box center [85, 84] width 24 height 6
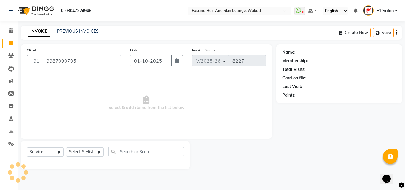
select select "1: Object"
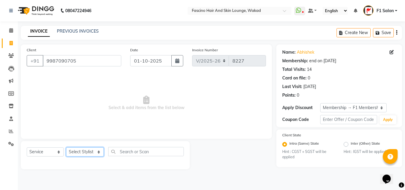
click at [79, 152] on select "Select Stylist 8805000650 Aarohi Chimu Ingale Deepak jh F1 Salon Ganesh F1 Gopa…" at bounding box center [85, 151] width 38 height 9
select select "4042"
click at [66, 147] on select "Select Stylist 8805000650 Aarohi Chimu Ingale Deepak jh F1 Salon Ganesh F1 Gopa…" at bounding box center [85, 151] width 38 height 9
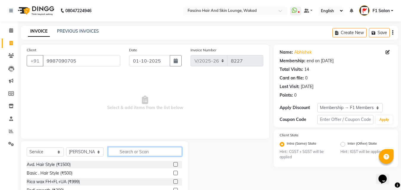
click at [136, 152] on input "text" at bounding box center [145, 151] width 74 height 9
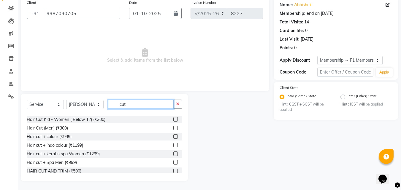
scroll to position [27, 0]
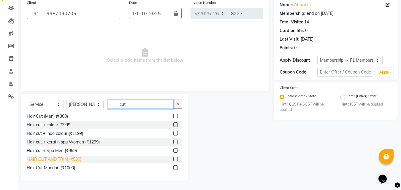
type input "cut"
click at [58, 159] on div "HAIR CUT AND TRIM (₹500)" at bounding box center [54, 159] width 55 height 6
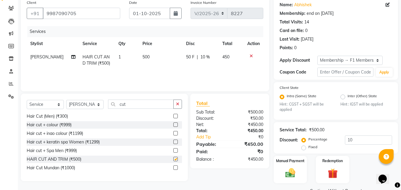
checkbox input "false"
click at [357, 136] on input "10" at bounding box center [368, 140] width 47 height 9
type input "1"
type input "20"
click at [290, 178] on img at bounding box center [290, 173] width 17 height 12
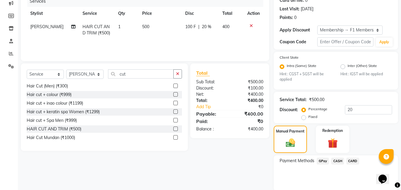
scroll to position [100, 0]
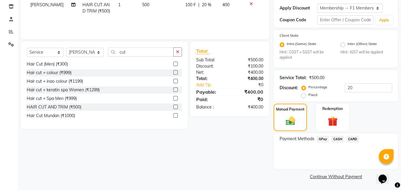
click at [321, 138] on span "GPay" at bounding box center [322, 139] width 12 height 7
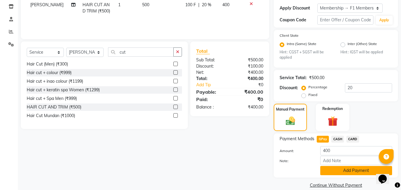
click at [329, 171] on button "Add Payment" at bounding box center [356, 170] width 72 height 9
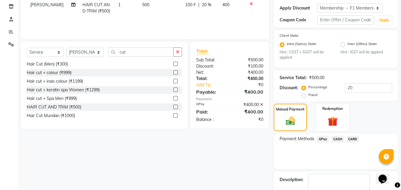
scroll to position [133, 0]
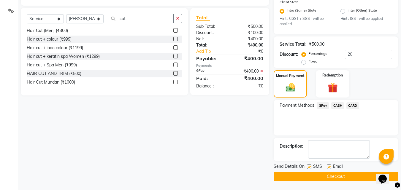
click at [310, 169] on div at bounding box center [309, 168] width 4 height 6
click at [307, 166] on label at bounding box center [309, 167] width 4 height 4
click at [307, 166] on input "checkbox" at bounding box center [309, 167] width 4 height 4
checkbox input "false"
click at [305, 175] on button "Checkout" at bounding box center [335, 176] width 124 height 9
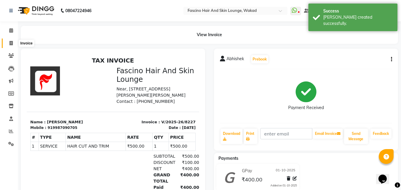
click at [8, 46] on span at bounding box center [11, 43] width 10 height 7
select select "126"
select select "service"
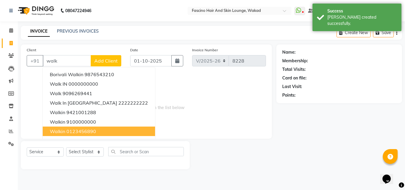
click at [56, 133] on span "walkin" at bounding box center [57, 131] width 15 height 6
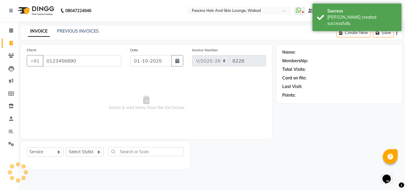
type input "0123456890"
select select "1: Object"
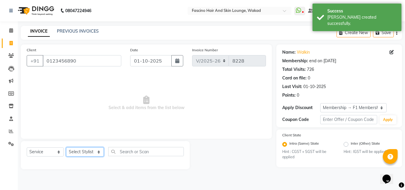
click at [92, 152] on select "Select Stylist 8805000650 Aarohi Chimu Ingale Deepak jh F1 Salon Ganesh F1 Gopa…" at bounding box center [85, 151] width 38 height 9
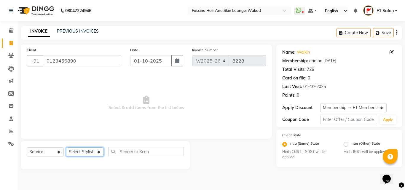
select select "32272"
click at [66, 147] on select "Select Stylist 8805000650 Aarohi Chimu Ingale Deepak jh F1 Salon Ganesh F1 Gopa…" at bounding box center [85, 151] width 38 height 9
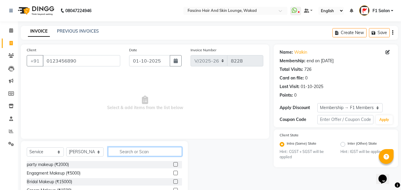
click at [121, 156] on input "text" at bounding box center [145, 151] width 74 height 9
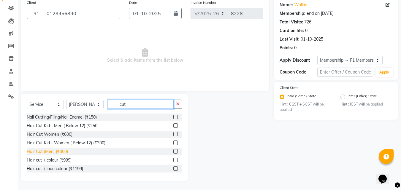
type input "cut"
click at [50, 152] on div "Hair Cut (Men) (₹300)" at bounding box center [47, 152] width 41 height 6
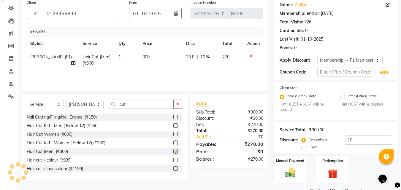
checkbox input "false"
click at [359, 140] on input "10" at bounding box center [368, 140] width 47 height 9
type input "1"
click at [289, 171] on img at bounding box center [290, 173] width 17 height 12
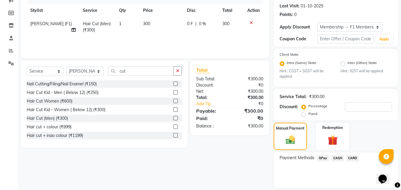
scroll to position [100, 0]
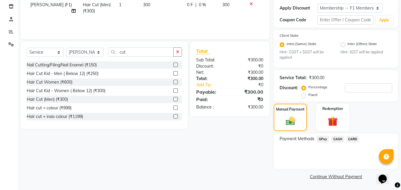
click at [321, 138] on span "GPay" at bounding box center [322, 139] width 12 height 7
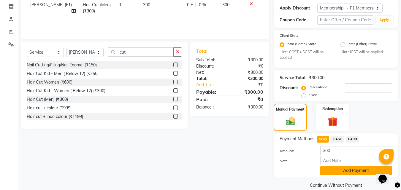
click at [328, 170] on button "Add Payment" at bounding box center [356, 170] width 72 height 9
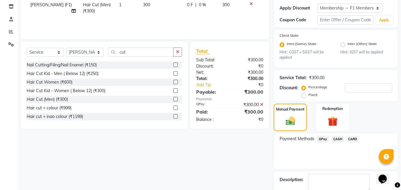
scroll to position [133, 0]
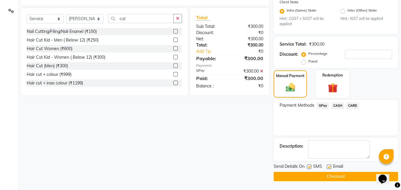
click at [308, 168] on label at bounding box center [309, 167] width 4 height 4
click at [308, 168] on input "checkbox" at bounding box center [309, 167] width 4 height 4
checkbox input "false"
click at [301, 177] on button "Checkout" at bounding box center [335, 176] width 124 height 9
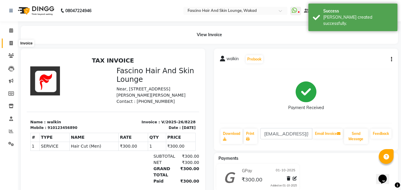
click at [10, 41] on icon at bounding box center [10, 43] width 3 height 4
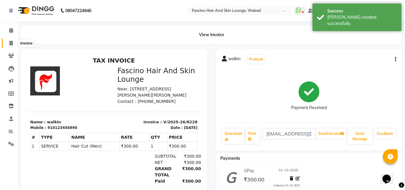
select select "service"
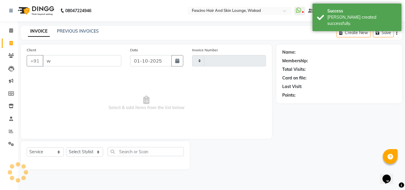
type input "wa"
type input "8229"
select select "126"
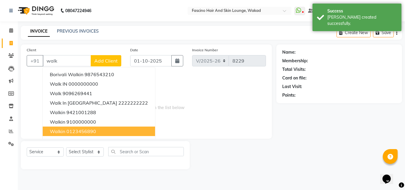
click at [53, 130] on span "walkin" at bounding box center [57, 131] width 15 height 6
type input "0123456890"
select select "1: Object"
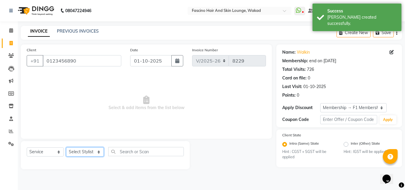
click at [85, 151] on select "Select Stylist 8805000650 Aarohi Chimu Ingale Deepak jh F1 Salon Ganesh F1 Gopa…" at bounding box center [85, 151] width 38 height 9
select select "87888"
click at [66, 147] on select "Select Stylist 8805000650 Aarohi Chimu Ingale Deepak jh F1 Salon Ganesh F1 Gopa…" at bounding box center [85, 151] width 38 height 9
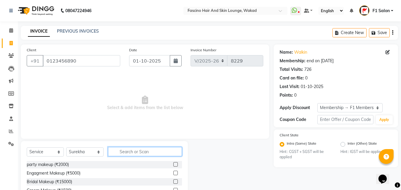
click at [132, 151] on input "text" at bounding box center [145, 151] width 74 height 9
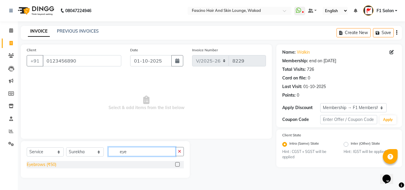
type input "eye"
click at [38, 165] on div "Eyebrows (₹50)" at bounding box center [42, 165] width 30 height 6
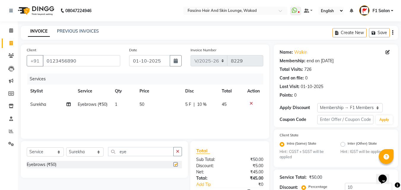
checkbox input "false"
click at [149, 110] on td "50" at bounding box center [159, 104] width 46 height 13
select select "87888"
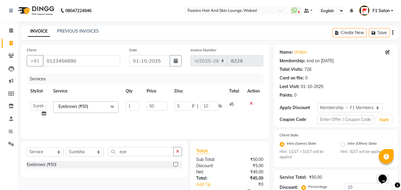
click at [149, 110] on input "50" at bounding box center [156, 105] width 20 height 9
type input "130"
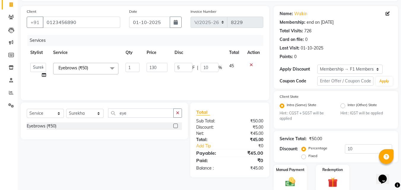
scroll to position [62, 0]
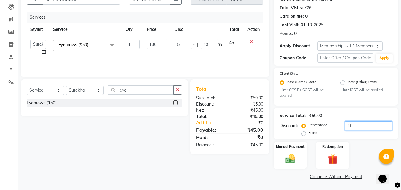
click at [371, 126] on input "10" at bounding box center [368, 125] width 47 height 9
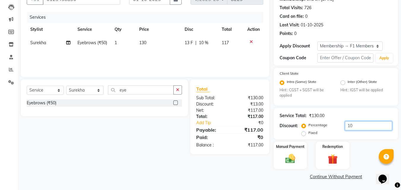
type input "1"
click at [292, 157] on img at bounding box center [290, 159] width 17 height 12
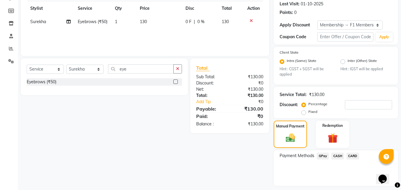
scroll to position [100, 0]
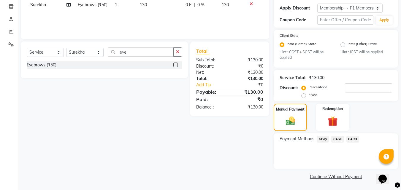
click at [325, 139] on span "GPay" at bounding box center [322, 139] width 12 height 7
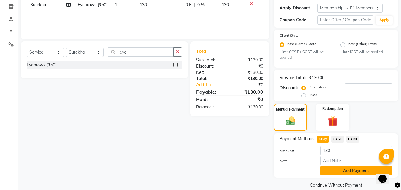
click at [335, 169] on button "Add Payment" at bounding box center [356, 170] width 72 height 9
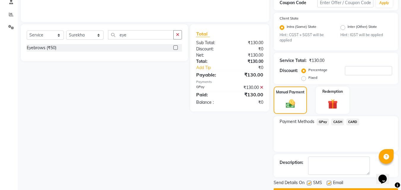
scroll to position [133, 0]
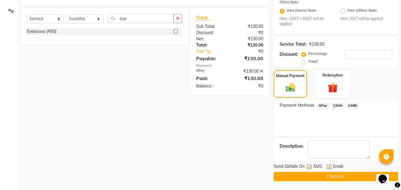
click at [310, 168] on label at bounding box center [309, 167] width 4 height 4
click at [310, 168] on input "checkbox" at bounding box center [309, 167] width 4 height 4
checkbox input "false"
click at [308, 181] on button "Checkout" at bounding box center [335, 176] width 124 height 9
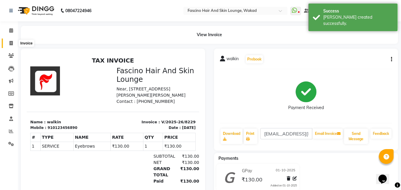
click at [13, 41] on span at bounding box center [11, 43] width 10 height 7
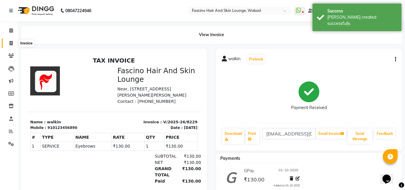
select select "126"
select select "service"
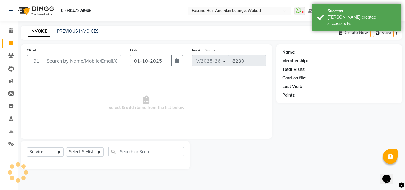
click at [66, 61] on input "Client" at bounding box center [82, 60] width 79 height 11
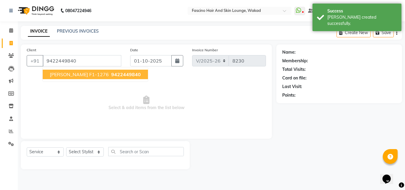
type input "9422449840"
select select "1: Object"
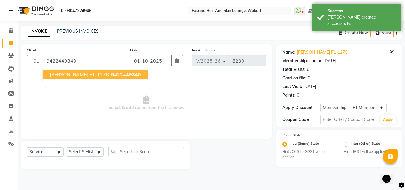
click at [64, 73] on span "Sujeet f1-1276" at bounding box center [79, 74] width 59 height 6
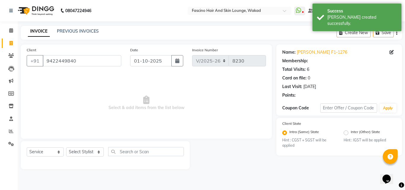
select select "1: Object"
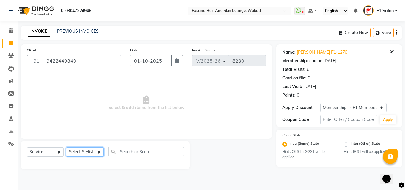
click at [75, 149] on select "Select Stylist 8805000650 Aarohi Chimu Ingale Deepak jh F1 Salon Ganesh F1 Gopa…" at bounding box center [85, 151] width 38 height 9
select select "30598"
click at [66, 147] on select "Select Stylist 8805000650 Aarohi Chimu Ingale Deepak jh F1 Salon Ganesh F1 Gopa…" at bounding box center [85, 151] width 38 height 9
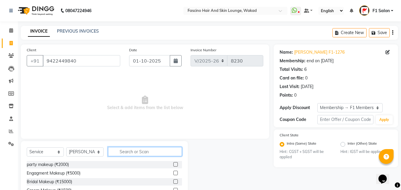
click at [123, 151] on input "text" at bounding box center [145, 151] width 74 height 9
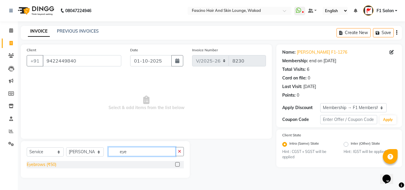
type input "eye"
click at [33, 165] on div "Eyebrows (₹50)" at bounding box center [42, 165] width 30 height 6
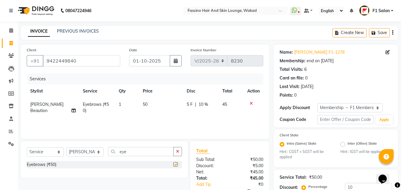
checkbox input "false"
click at [156, 106] on td "50" at bounding box center [161, 108] width 44 height 20
select select "30598"
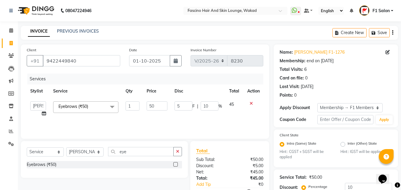
click at [156, 106] on input "50" at bounding box center [156, 105] width 20 height 9
type input "5"
type input "40"
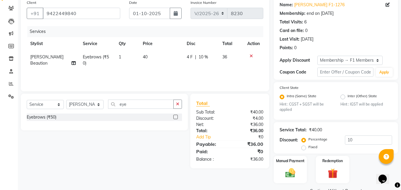
scroll to position [62, 0]
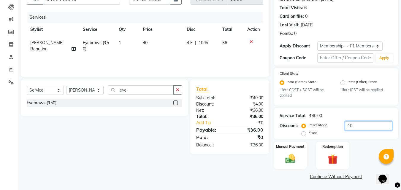
click at [370, 129] on input "10" at bounding box center [368, 125] width 47 height 9
type input "1"
click at [294, 153] on img at bounding box center [290, 159] width 17 height 12
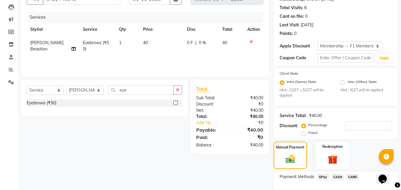
scroll to position [100, 0]
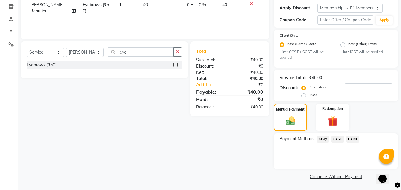
click at [320, 140] on span "GPay" at bounding box center [322, 139] width 12 height 7
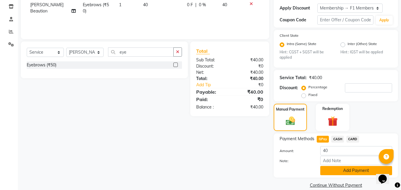
click at [333, 170] on button "Add Payment" at bounding box center [356, 170] width 72 height 9
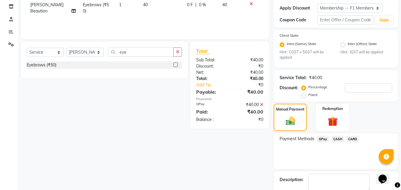
scroll to position [133, 0]
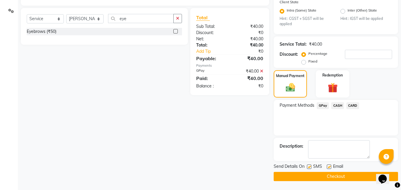
click at [309, 167] on label at bounding box center [309, 167] width 4 height 4
click at [309, 167] on input "checkbox" at bounding box center [309, 167] width 4 height 4
checkbox input "false"
click at [309, 175] on button "Checkout" at bounding box center [335, 176] width 124 height 9
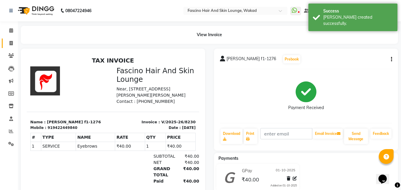
click at [15, 47] on link "Invoice" at bounding box center [9, 44] width 14 height 10
select select "service"
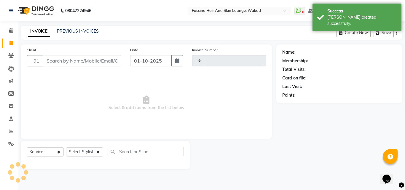
type input "8231"
select select "126"
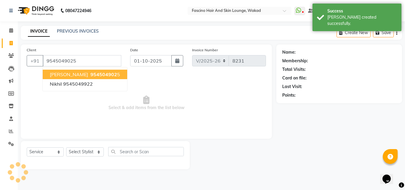
type input "9545049025"
select select "1: Object"
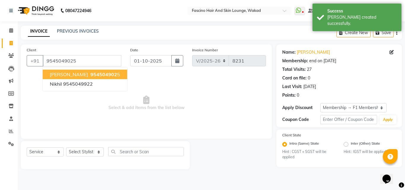
click at [66, 72] on span "[PERSON_NAME]" at bounding box center [69, 74] width 38 height 6
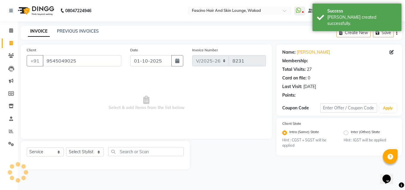
select select "1: Object"
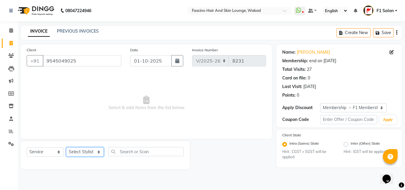
click at [73, 153] on select "Select Stylist 8805000650 Aarohi Chimu Ingale Deepak jh F1 Salon Ganesh F1 Gopa…" at bounding box center [85, 151] width 38 height 9
select select "4042"
click at [66, 147] on select "Select Stylist 8805000650 Aarohi Chimu Ingale Deepak jh F1 Salon Ganesh F1 Gopa…" at bounding box center [85, 151] width 38 height 9
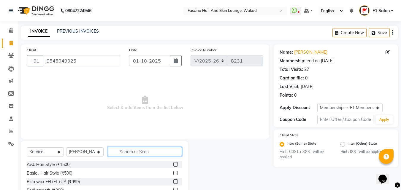
click at [120, 155] on input "text" at bounding box center [145, 151] width 74 height 9
type input "cut"
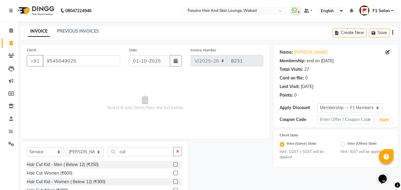
drag, startPoint x: 397, startPoint y: 177, endPoint x: 405, endPoint y: 176, distance: 7.4
click at [401, 176] on html "08047224946 Select Location × Fascino Hair And Skin Lounge, Wakad WhatsApp Stat…" at bounding box center [200, 95] width 401 height 190
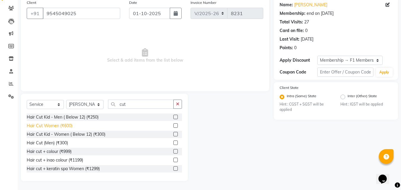
click at [42, 125] on div "Hair Cut Women (₹600)" at bounding box center [50, 126] width 46 height 6
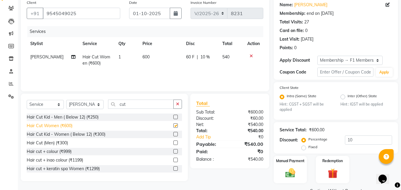
checkbox input "false"
click at [354, 139] on input "10" at bounding box center [368, 140] width 47 height 9
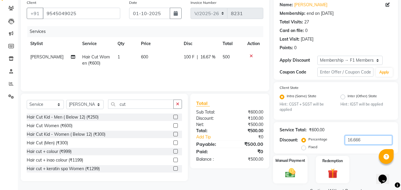
type input "16.666"
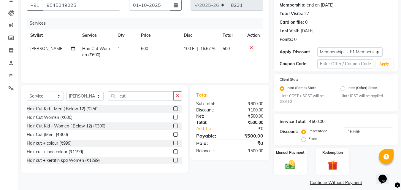
scroll to position [62, 0]
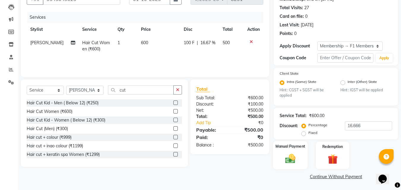
click at [293, 158] on img at bounding box center [290, 159] width 17 height 12
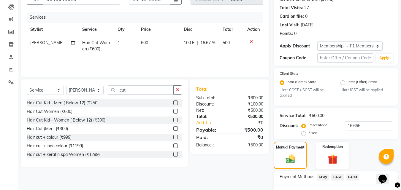
click at [352, 176] on span "CARD" at bounding box center [352, 177] width 13 height 7
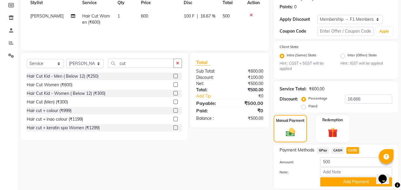
scroll to position [108, 0]
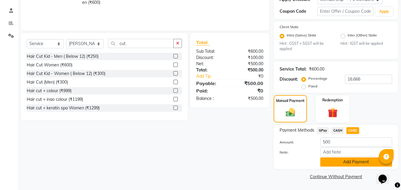
click at [351, 159] on button "Add Payment" at bounding box center [356, 161] width 72 height 9
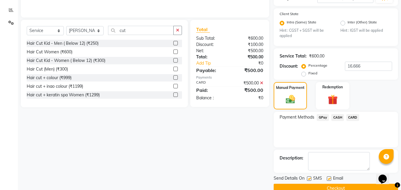
scroll to position [133, 0]
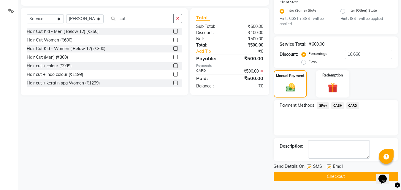
click at [311, 167] on label at bounding box center [309, 167] width 4 height 4
click at [310, 167] on input "checkbox" at bounding box center [309, 167] width 4 height 4
checkbox input "false"
click at [306, 173] on button "Checkout" at bounding box center [335, 176] width 124 height 9
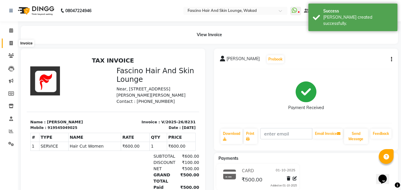
click at [12, 44] on icon at bounding box center [10, 43] width 3 height 4
select select "service"
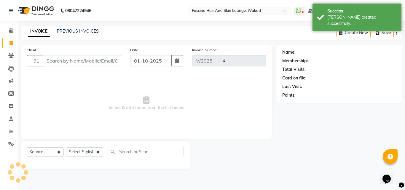
select select "126"
type input "8232"
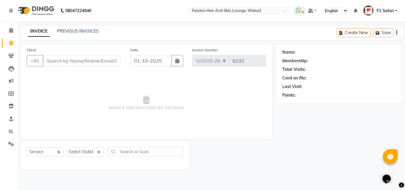
click at [59, 66] on input "Client" at bounding box center [82, 60] width 79 height 11
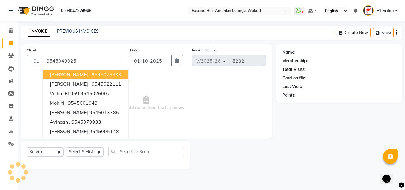
type input "9545049025"
select select "1: Object"
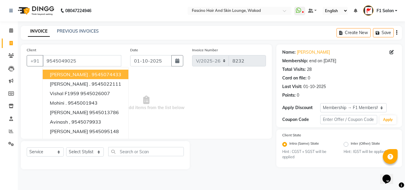
click at [187, 103] on span "Select & add items from the list below" at bounding box center [146, 103] width 239 height 59
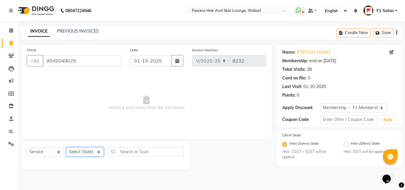
click at [85, 152] on select "Select Stylist 8805000650 Aarohi Chimu Ingale Deepak jh F1 Salon Ganesh F1 Gopa…" at bounding box center [85, 151] width 38 height 9
select select "15980"
click at [66, 147] on select "Select Stylist 8805000650 Aarohi Chimu Ingale Deepak jh F1 Salon Ganesh F1 Gopa…" at bounding box center [85, 151] width 38 height 9
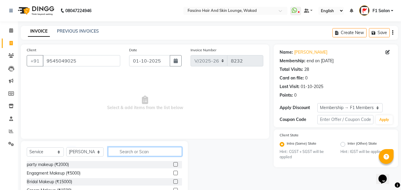
click at [141, 153] on input "text" at bounding box center [145, 151] width 74 height 9
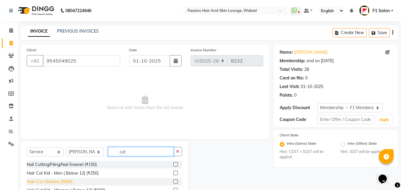
type input "cut"
click at [64, 182] on div "Hair Cut Women (₹600)" at bounding box center [50, 182] width 46 height 6
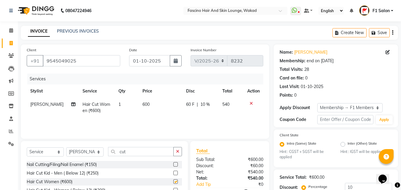
checkbox input "false"
click at [154, 101] on td "600" at bounding box center [161, 108] width 44 height 20
select select "15980"
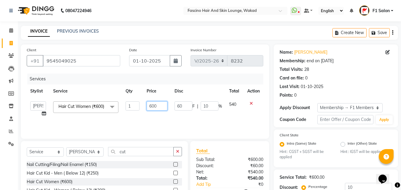
click at [152, 106] on input "600" at bounding box center [156, 105] width 20 height 9
type input "500"
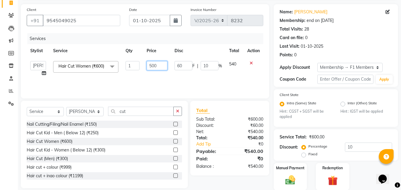
scroll to position [62, 0]
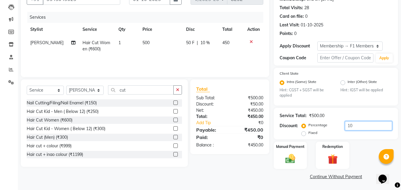
click at [354, 127] on input "10" at bounding box center [368, 125] width 47 height 9
type input "1"
click at [289, 154] on img at bounding box center [290, 159] width 17 height 12
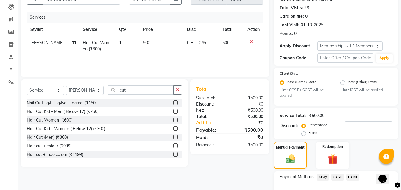
click at [338, 178] on span "CASH" at bounding box center [337, 177] width 13 height 7
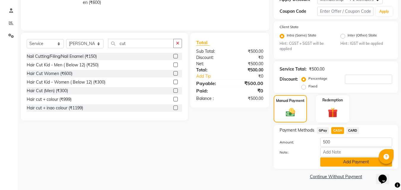
click at [355, 162] on button "Add Payment" at bounding box center [356, 161] width 72 height 9
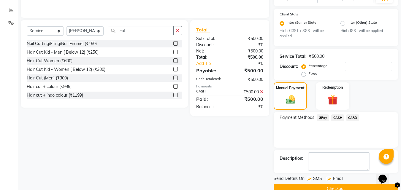
scroll to position [133, 0]
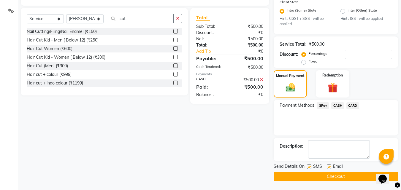
click at [310, 166] on label at bounding box center [309, 167] width 4 height 4
click at [310, 166] on input "checkbox" at bounding box center [309, 167] width 4 height 4
checkbox input "false"
click at [309, 173] on button "Checkout" at bounding box center [335, 176] width 124 height 9
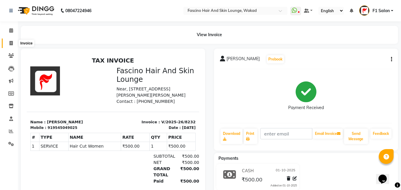
click at [10, 44] on icon at bounding box center [10, 43] width 3 height 4
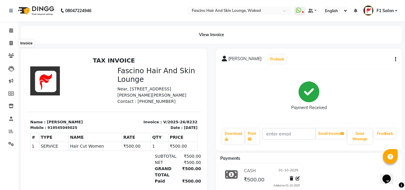
select select "service"
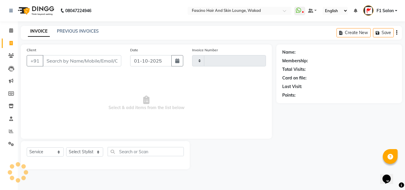
type input "8233"
select select "126"
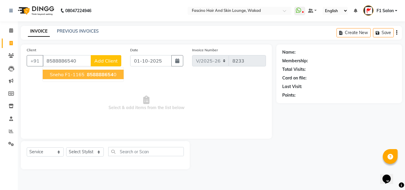
type input "8588886540"
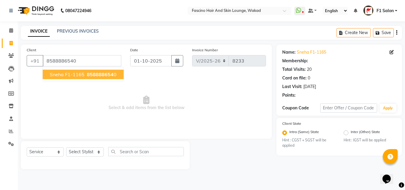
select select "1: Object"
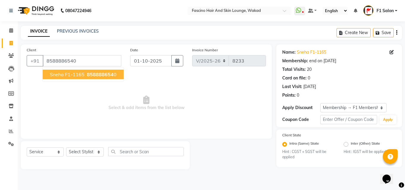
click at [74, 75] on span "Sneha F1-1165" at bounding box center [67, 74] width 35 height 6
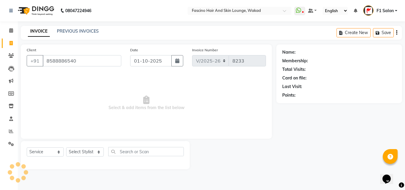
select select "1: Object"
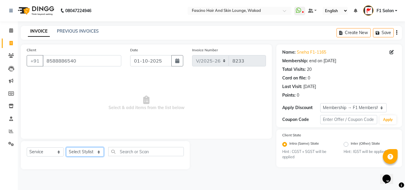
click at [74, 153] on select "Select Stylist 8805000650 Aarohi Chimu Ingale Deepak jh F1 Salon Ganesh F1 Gopa…" at bounding box center [85, 151] width 38 height 9
select select "32272"
click at [66, 147] on select "Select Stylist 8805000650 Aarohi Chimu Ingale Deepak jh F1 Salon Ganesh F1 Gopa…" at bounding box center [85, 151] width 38 height 9
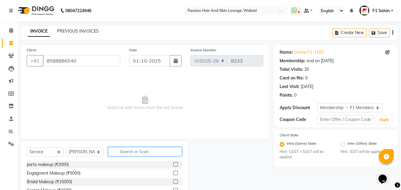
click at [122, 150] on input "text" at bounding box center [145, 151] width 74 height 9
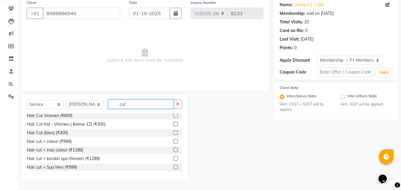
scroll to position [35, 0]
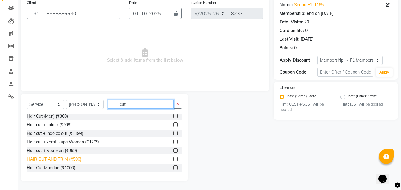
type input "cut"
click at [49, 157] on div "HAIR CUT AND TRIM (₹500)" at bounding box center [54, 159] width 55 height 6
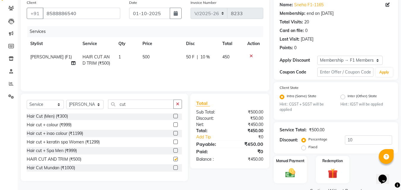
checkbox input "false"
click at [359, 138] on input "10" at bounding box center [368, 140] width 47 height 9
type input "1"
type input "20"
click at [288, 172] on img at bounding box center [290, 173] width 17 height 12
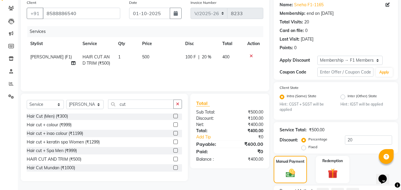
scroll to position [100, 0]
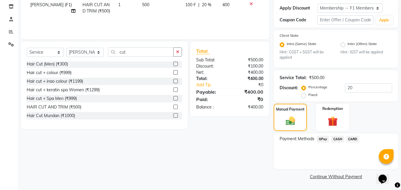
click at [321, 138] on span "GPay" at bounding box center [322, 139] width 12 height 7
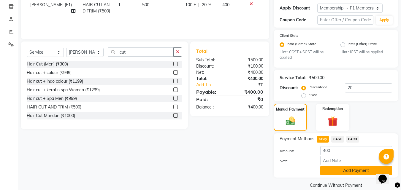
click at [345, 167] on button "Add Payment" at bounding box center [356, 170] width 72 height 9
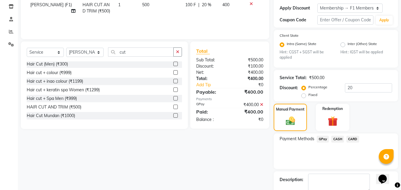
scroll to position [133, 0]
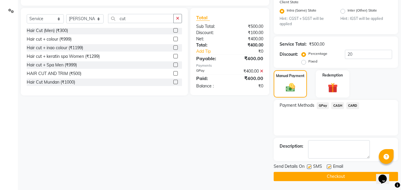
click at [307, 168] on label at bounding box center [309, 167] width 4 height 4
click at [307, 168] on input "checkbox" at bounding box center [309, 167] width 4 height 4
checkbox input "false"
click at [300, 179] on button "Checkout" at bounding box center [335, 176] width 124 height 9
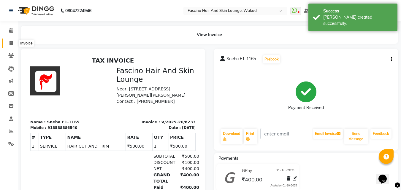
click at [9, 44] on span at bounding box center [11, 43] width 10 height 7
select select "126"
select select "service"
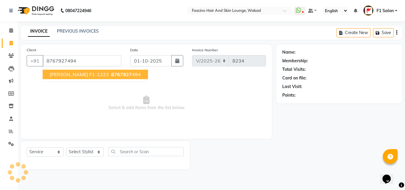
type input "8767927494"
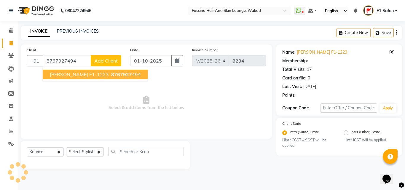
select select "1: Object"
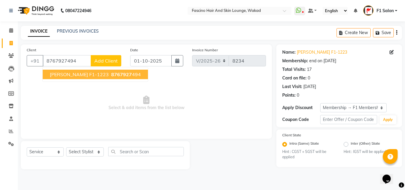
click at [57, 77] on span "Sayali F1-1223" at bounding box center [79, 74] width 59 height 6
select select "1: Object"
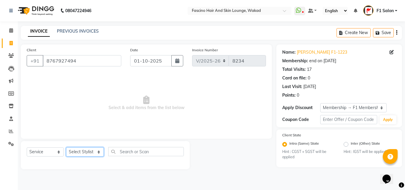
click at [73, 153] on select "Select Stylist 8805000650 Aarohi Chimu Ingale Deepak jh F1 Salon Ganesh F1 Gopa…" at bounding box center [85, 151] width 38 height 9
select select "4042"
click at [66, 147] on select "Select Stylist 8805000650 Aarohi Chimu Ingale Deepak jh F1 Salon Ganesh F1 Gopa…" at bounding box center [85, 151] width 38 height 9
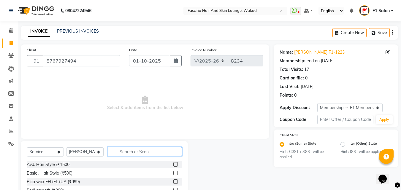
click at [122, 151] on input "text" at bounding box center [145, 151] width 74 height 9
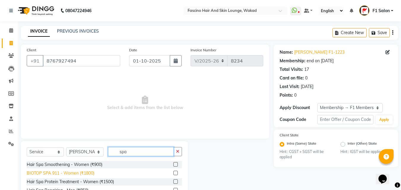
type input "spa"
click at [79, 173] on div "BIOTOP SPA 911 - Women (₹1800)" at bounding box center [61, 173] width 68 height 6
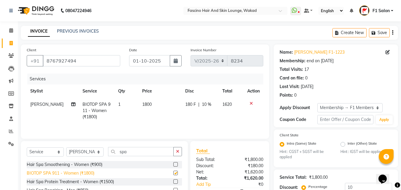
checkbox input "false"
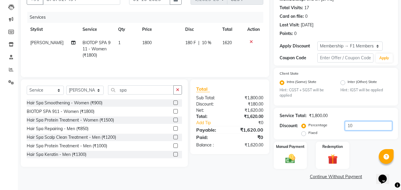
click at [355, 127] on input "10" at bounding box center [368, 125] width 47 height 9
type input "1"
click at [286, 157] on img at bounding box center [290, 159] width 17 height 12
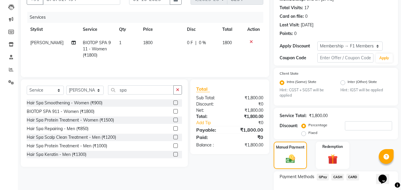
click at [321, 178] on span "GPay" at bounding box center [322, 177] width 12 height 7
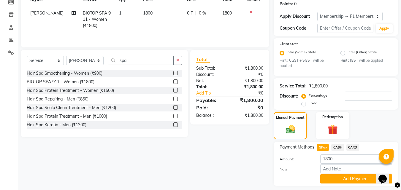
scroll to position [108, 0]
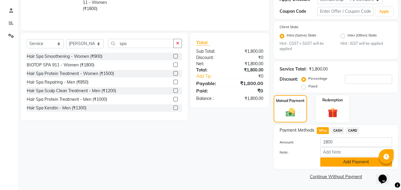
click at [325, 158] on button "Add Payment" at bounding box center [356, 161] width 72 height 9
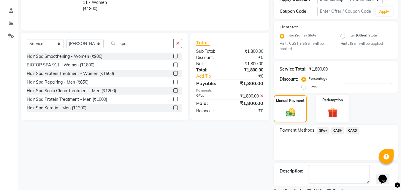
scroll to position [133, 0]
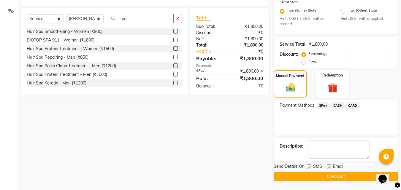
click at [308, 167] on label at bounding box center [309, 167] width 4 height 4
click at [308, 167] on input "checkbox" at bounding box center [309, 167] width 4 height 4
checkbox input "false"
click at [308, 175] on button "Checkout" at bounding box center [335, 176] width 124 height 9
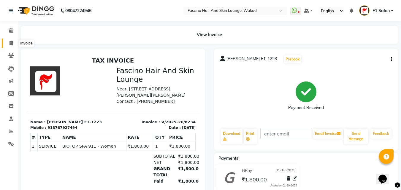
click at [9, 44] on span at bounding box center [11, 43] width 10 height 7
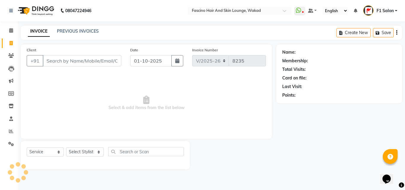
click at [60, 62] on input "Client" at bounding box center [82, 60] width 79 height 11
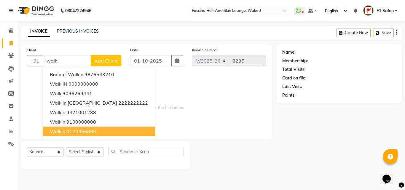
click at [60, 130] on span "walkin" at bounding box center [57, 131] width 15 height 6
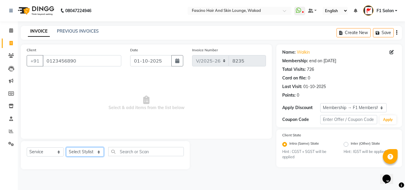
click at [74, 153] on select "Select Stylist 8805000650 Aarohi Chimu Ingale Deepak jh F1 Salon Ganesh F1 Gopa…" at bounding box center [85, 151] width 38 height 9
click at [66, 147] on select "Select Stylist 8805000650 Aarohi Chimu Ingale Deepak jh F1 Salon Ganesh F1 Gopa…" at bounding box center [85, 151] width 38 height 9
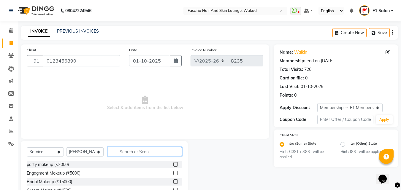
click at [126, 150] on input "text" at bounding box center [145, 151] width 74 height 9
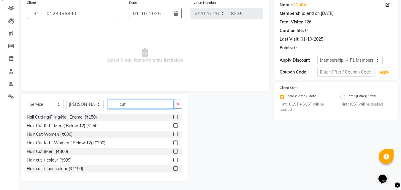
scroll to position [35, 0]
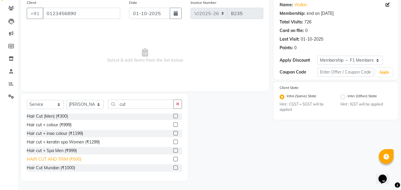
click at [70, 159] on div "HAIR CUT AND TRIM (₹500)" at bounding box center [54, 159] width 55 height 6
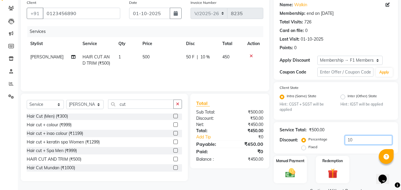
click at [351, 141] on input "10" at bounding box center [368, 140] width 47 height 9
click at [289, 176] on img at bounding box center [290, 173] width 17 height 12
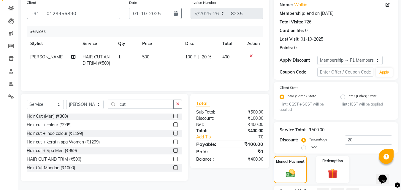
scroll to position [100, 0]
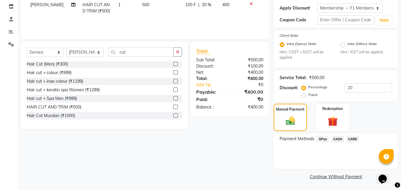
click at [320, 141] on span "GPay" at bounding box center [322, 139] width 12 height 7
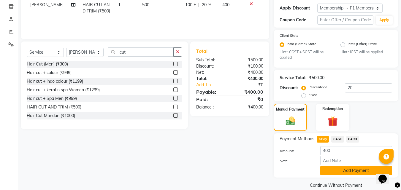
click at [325, 167] on button "Add Payment" at bounding box center [356, 170] width 72 height 9
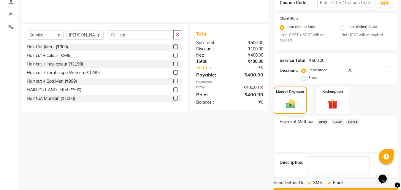
scroll to position [133, 0]
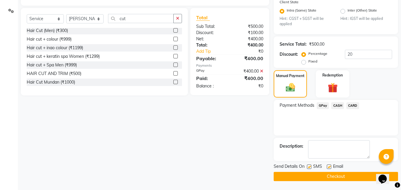
click at [309, 168] on label at bounding box center [309, 167] width 4 height 4
click at [309, 168] on input "checkbox" at bounding box center [309, 167] width 4 height 4
click at [328, 169] on div at bounding box center [329, 168] width 4 height 6
click at [318, 173] on button "Checkout" at bounding box center [335, 176] width 124 height 9
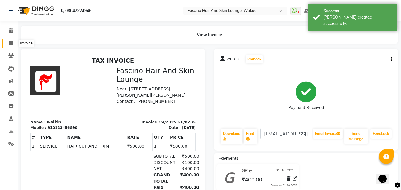
click at [10, 46] on span at bounding box center [11, 43] width 10 height 7
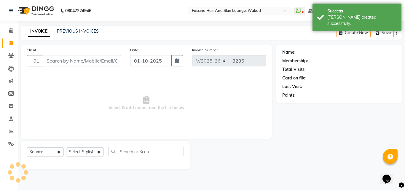
click at [53, 60] on input "Client" at bounding box center [82, 60] width 79 height 11
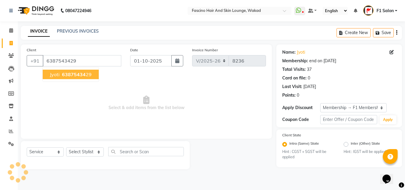
click at [62, 76] on span "63875434" at bounding box center [74, 74] width 24 height 6
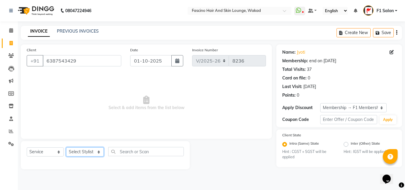
click at [79, 154] on select "Select Stylist 8805000650 Aarohi Chimu Ingale Deepak jh F1 Salon Ganesh F1 Gopa…" at bounding box center [85, 151] width 38 height 9
click at [66, 147] on select "Select Stylist 8805000650 Aarohi Chimu Ingale Deepak jh F1 Salon Ganesh F1 Gopa…" at bounding box center [85, 151] width 38 height 9
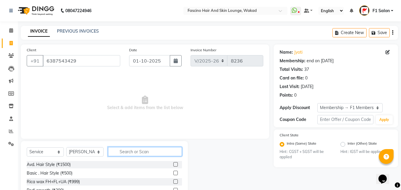
click at [125, 149] on input "text" at bounding box center [145, 151] width 74 height 9
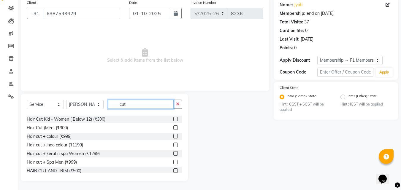
scroll to position [27, 0]
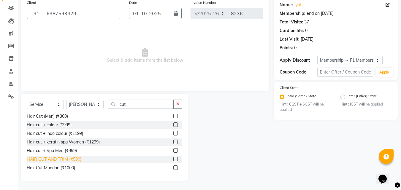
click at [75, 159] on div "HAIR CUT AND TRIM (₹500)" at bounding box center [54, 159] width 55 height 6
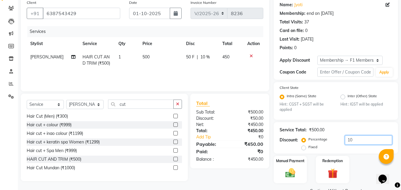
click at [357, 142] on input "10" at bounding box center [368, 140] width 47 height 9
click at [289, 175] on img at bounding box center [290, 173] width 17 height 12
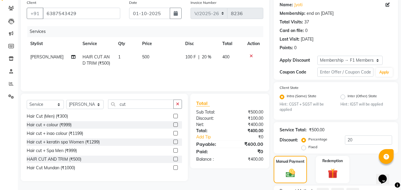
scroll to position [100, 0]
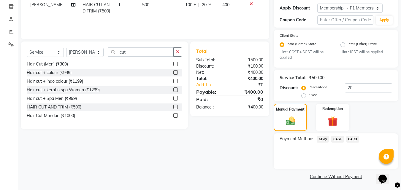
click at [321, 140] on span "GPay" at bounding box center [322, 139] width 12 height 7
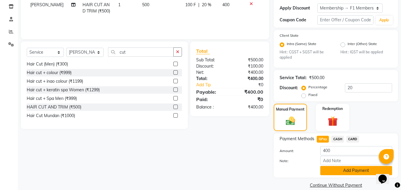
click at [338, 168] on button "Add Payment" at bounding box center [356, 170] width 72 height 9
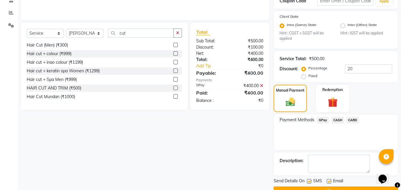
scroll to position [133, 0]
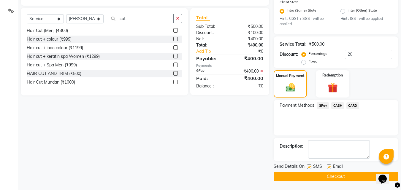
click at [309, 166] on label at bounding box center [309, 167] width 4 height 4
click at [309, 166] on input "checkbox" at bounding box center [309, 167] width 4 height 4
click at [307, 175] on button "Checkout" at bounding box center [335, 176] width 124 height 9
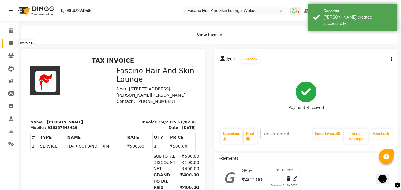
click at [10, 42] on icon at bounding box center [10, 43] width 3 height 4
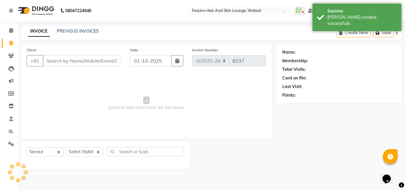
click at [50, 61] on input "Client" at bounding box center [82, 60] width 79 height 11
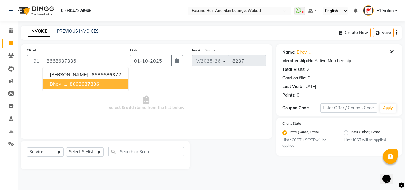
click at [59, 82] on span "Bhavi ..." at bounding box center [58, 84] width 17 height 6
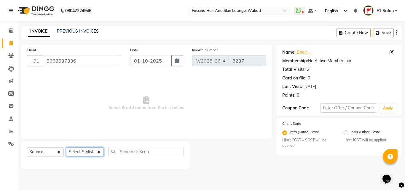
click at [80, 151] on select "Select Stylist 8805000650 Aarohi Chimu Ingale Deepak jh F1 Salon Ganesh F1 Gopa…" at bounding box center [85, 151] width 38 height 9
click at [66, 147] on select "Select Stylist 8805000650 Aarohi Chimu Ingale Deepak jh F1 Salon Ganesh F1 Gopa…" at bounding box center [85, 151] width 38 height 9
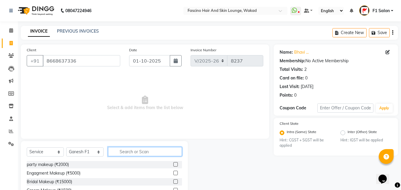
click at [133, 154] on input "text" at bounding box center [145, 151] width 74 height 9
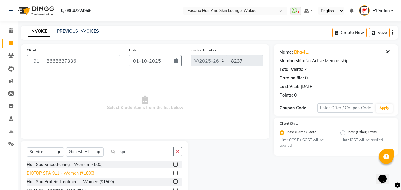
click at [89, 172] on div "BIOTOP SPA 911 - Women (₹1800)" at bounding box center [61, 173] width 68 height 6
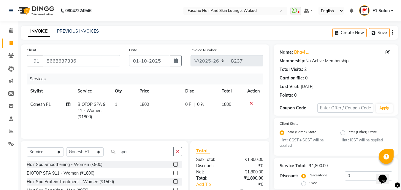
click at [165, 102] on td "1800" at bounding box center [159, 111] width 46 height 26
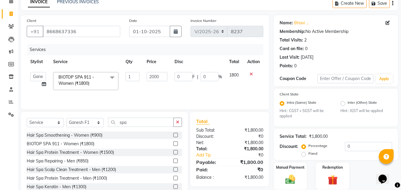
scroll to position [50, 0]
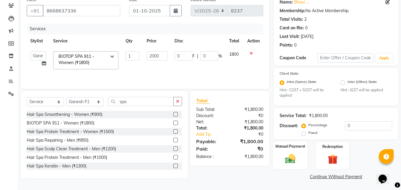
click at [285, 155] on img at bounding box center [290, 159] width 17 height 12
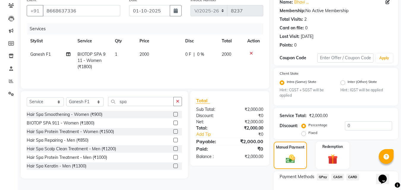
click at [321, 178] on span "GPay" at bounding box center [322, 177] width 12 height 7
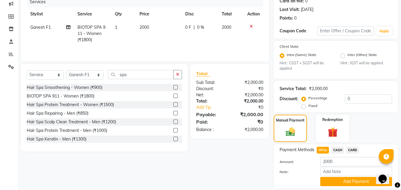
scroll to position [97, 0]
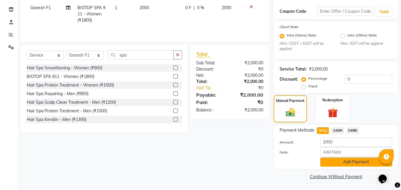
click at [337, 164] on button "Add Payment" at bounding box center [356, 161] width 72 height 9
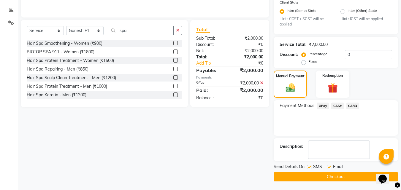
scroll to position [122, 0]
click at [308, 168] on label at bounding box center [309, 167] width 4 height 4
click at [308, 168] on input "checkbox" at bounding box center [309, 167] width 4 height 4
click at [307, 178] on button "Checkout" at bounding box center [335, 176] width 124 height 9
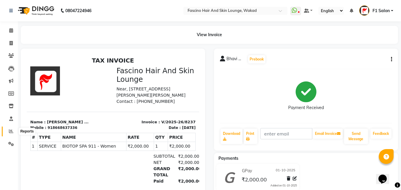
click at [10, 131] on icon at bounding box center [11, 131] width 4 height 4
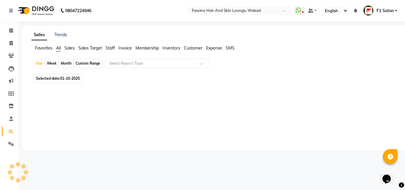
click at [66, 63] on div "Month" at bounding box center [66, 63] width 14 height 8
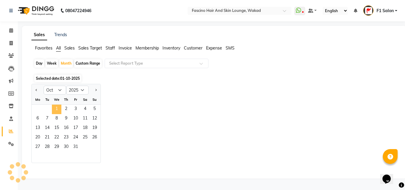
click at [52, 106] on span "1" at bounding box center [56, 109] width 9 height 9
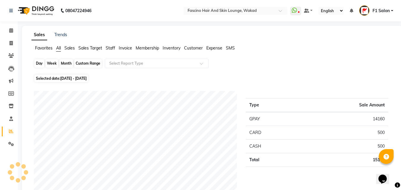
click at [69, 63] on div "Month" at bounding box center [66, 63] width 14 height 8
click at [64, 64] on div "Month" at bounding box center [66, 63] width 14 height 8
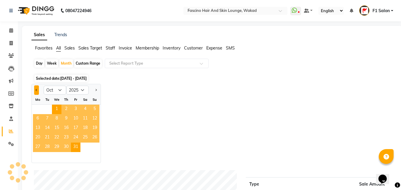
click at [36, 92] on button "Previous month" at bounding box center [36, 89] width 5 height 9
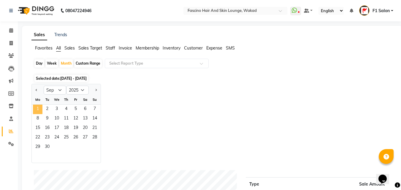
click at [38, 109] on span "1" at bounding box center [37, 109] width 9 height 9
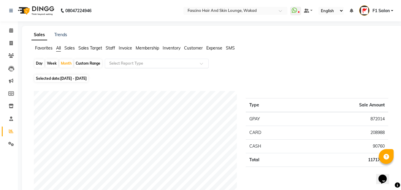
click at [129, 64] on input "text" at bounding box center [150, 63] width 85 height 6
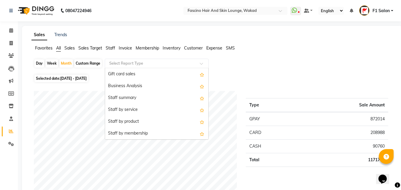
scroll to position [130, 0]
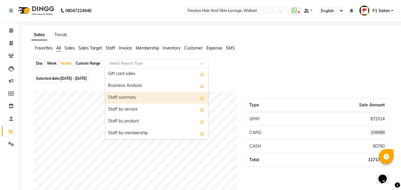
click at [133, 97] on div "Staff summary" at bounding box center [156, 98] width 103 height 12
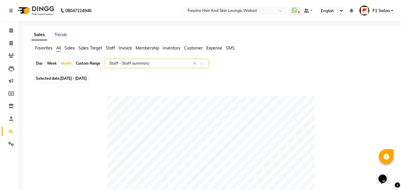
scroll to position [166, 0]
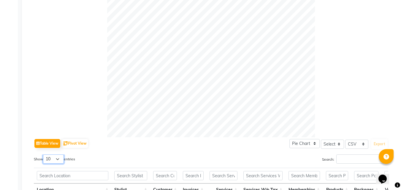
click at [56, 160] on select "10 25 50 100" at bounding box center [53, 159] width 21 height 9
click at [44, 155] on select "10 25 50 100" at bounding box center [53, 159] width 21 height 9
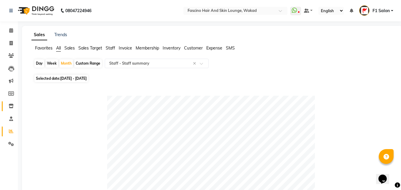
click at [11, 103] on link "Inventory" at bounding box center [9, 106] width 14 height 10
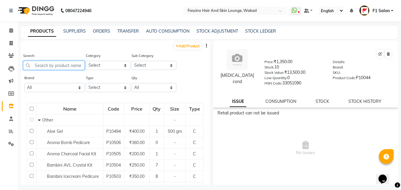
click at [59, 63] on input "text" at bounding box center [53, 65] width 61 height 9
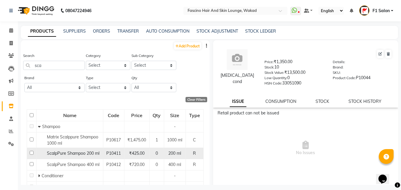
click at [52, 152] on span "ScalpPure Shampoo 200 ml" at bounding box center [73, 153] width 52 height 5
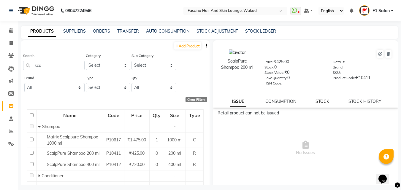
click at [317, 102] on link "STOCK" at bounding box center [322, 101] width 14 height 5
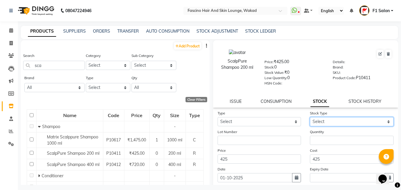
click at [321, 118] on select "Select" at bounding box center [352, 121] width 84 height 9
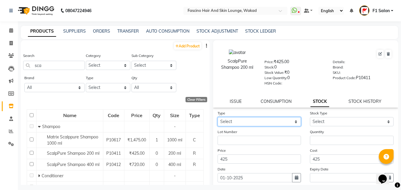
click at [267, 121] on select "Select In Out" at bounding box center [259, 121] width 84 height 9
click at [217, 117] on select "Select In Out" at bounding box center [259, 121] width 84 height 9
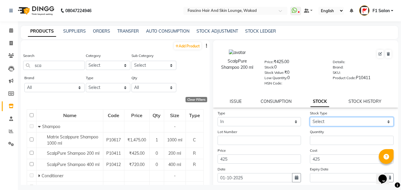
drag, startPoint x: 318, startPoint y: 120, endPoint x: 315, endPoint y: 138, distance: 18.4
click at [315, 138] on form "Type Select In Out Stock Type Select New Stock Adjustment Return Other Lot Numb…" at bounding box center [305, 152] width 176 height 84
click at [310, 117] on select "Select New Stock Adjustment Return Other" at bounding box center [352, 121] width 84 height 9
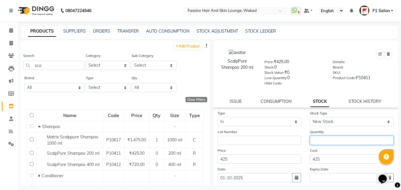
click at [337, 139] on input "number" at bounding box center [352, 140] width 84 height 9
click at [398, 172] on main "PRODUCTS SUPPLIERS ORDERS TRANSFER AUTO CONSUMPTION STOCK ADJUSTMENT STOCK LEDG…" at bounding box center [209, 110] width 383 height 168
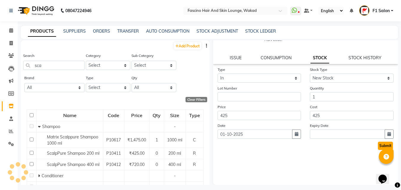
click at [378, 144] on button "Submit" at bounding box center [385, 146] width 15 height 8
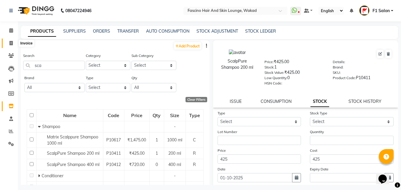
click at [14, 44] on span at bounding box center [11, 43] width 10 height 7
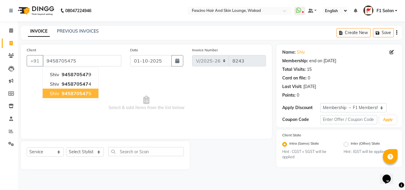
click at [70, 95] on span "945870547" at bounding box center [75, 93] width 27 height 6
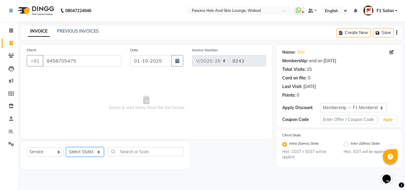
click at [77, 152] on select "Select Stylist 8805000650 Aarohi Chimu Ingale Deepak jh F1 Salon Ganesh F1 Gopa…" at bounding box center [85, 151] width 38 height 9
click at [66, 147] on select "Select Stylist 8805000650 Aarohi Chimu Ingale Deepak jh F1 Salon Ganesh F1 Gopa…" at bounding box center [85, 151] width 38 height 9
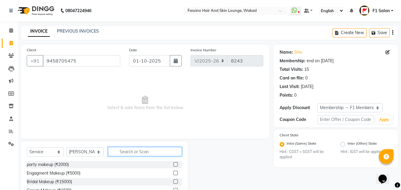
click at [134, 151] on input "text" at bounding box center [145, 151] width 74 height 9
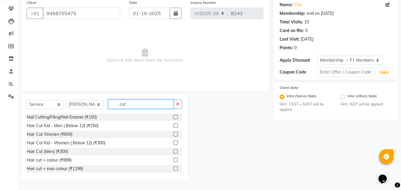
scroll to position [35, 0]
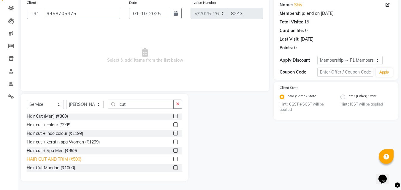
click at [53, 162] on div "HAIR CUT AND TRIM (₹500)" at bounding box center [54, 159] width 55 height 6
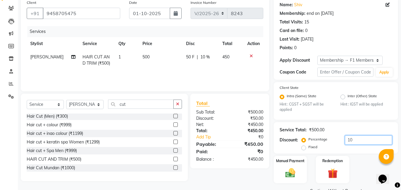
click at [364, 137] on input "10" at bounding box center [368, 140] width 47 height 9
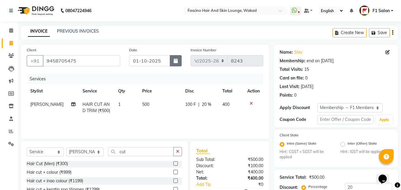
click at [174, 60] on icon "button" at bounding box center [175, 60] width 4 height 5
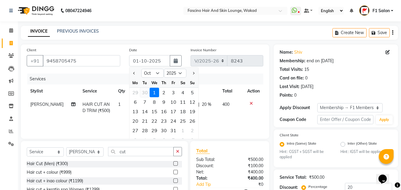
click at [145, 93] on div "30" at bounding box center [144, 92] width 9 height 9
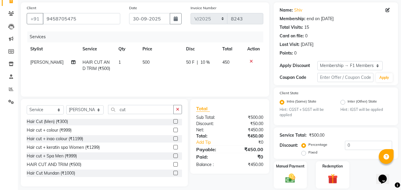
scroll to position [62, 0]
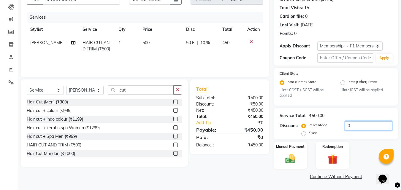
click at [347, 126] on input "0" at bounding box center [368, 125] width 47 height 9
click at [286, 158] on img at bounding box center [290, 159] width 17 height 12
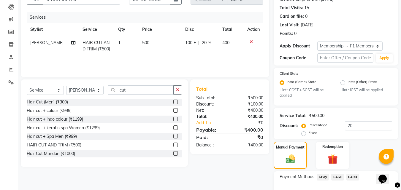
scroll to position [100, 0]
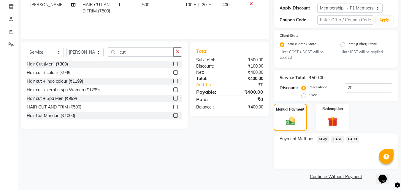
click at [321, 137] on span "GPay" at bounding box center [322, 139] width 12 height 7
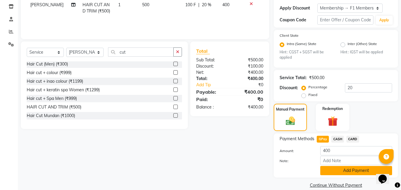
click at [334, 170] on button "Add Payment" at bounding box center [356, 170] width 72 height 9
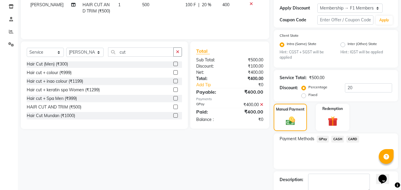
scroll to position [133, 0]
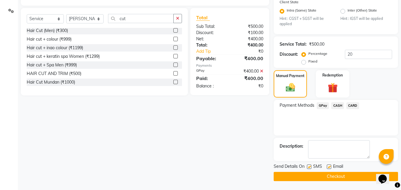
click at [312, 167] on div "SMS" at bounding box center [317, 166] width 20 height 7
click at [310, 166] on label at bounding box center [309, 167] width 4 height 4
click at [310, 166] on input "checkbox" at bounding box center [309, 167] width 4 height 4
click at [310, 166] on label at bounding box center [309, 167] width 4 height 4
click at [310, 166] on input "checkbox" at bounding box center [309, 167] width 4 height 4
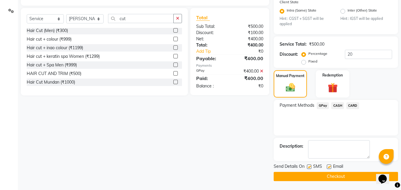
click at [310, 166] on label at bounding box center [309, 167] width 4 height 4
click at [310, 166] on input "checkbox" at bounding box center [309, 167] width 4 height 4
click at [309, 176] on button "Checkout" at bounding box center [335, 176] width 124 height 9
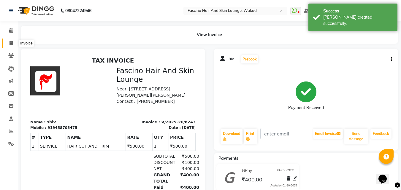
click at [10, 46] on span at bounding box center [11, 43] width 10 height 7
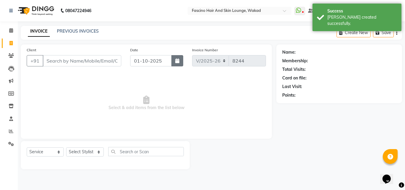
click at [176, 60] on icon "button" at bounding box center [177, 60] width 4 height 5
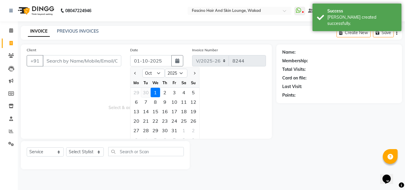
click at [146, 91] on div "30" at bounding box center [145, 92] width 9 height 9
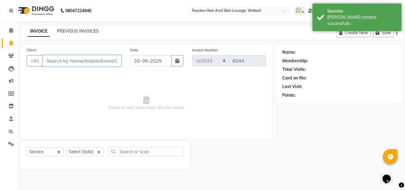
click at [92, 61] on input "Client" at bounding box center [82, 60] width 79 height 11
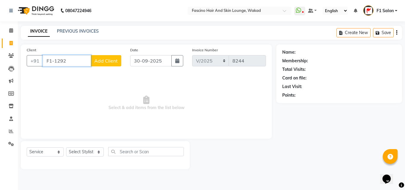
click at [76, 60] on input "F1-1292" at bounding box center [67, 60] width 48 height 11
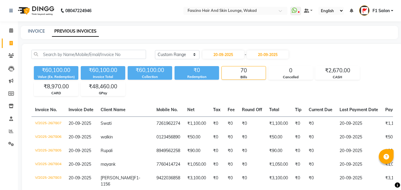
select select "range"
click at [37, 29] on link "INVOICE" at bounding box center [36, 30] width 17 height 5
select select "126"
select select "service"
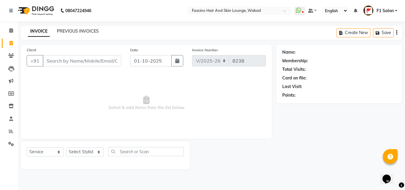
click at [75, 29] on link "PREVIOUS INVOICES" at bounding box center [78, 30] width 42 height 5
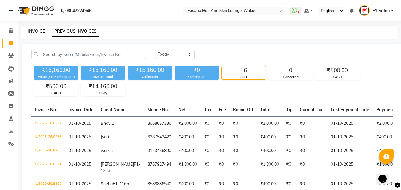
click at [40, 29] on link "INVOICE" at bounding box center [36, 30] width 17 height 5
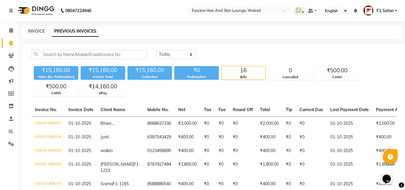
select select "126"
select select "service"
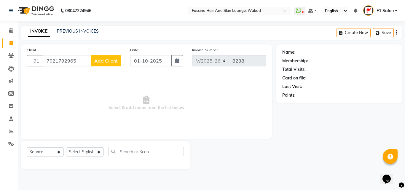
click at [64, 61] on input "7021792965" at bounding box center [67, 60] width 48 height 11
type input "7021742965"
click at [57, 63] on input "7021742965" at bounding box center [67, 60] width 48 height 11
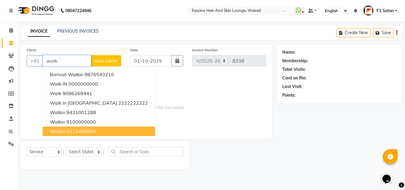
click at [67, 133] on ngb-highlight "0123456890" at bounding box center [81, 131] width 30 height 6
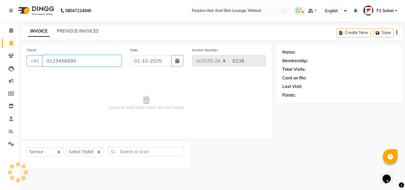
type input "0123456890"
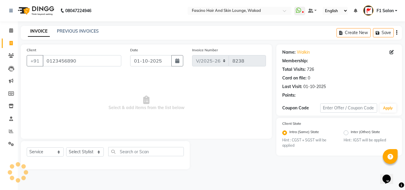
select select "1: Object"
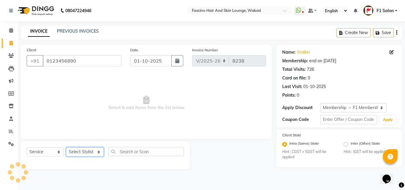
click at [83, 149] on select "Select Stylist 8805000650 Aarohi Chimu Ingale Deepak jh F1 Salon Ganesh F1 Gopa…" at bounding box center [85, 151] width 38 height 9
select select "57172"
click at [66, 147] on select "Select Stylist 8805000650 Aarohi Chimu Ingale Deepak jh F1 Salon Ganesh F1 Gopa…" at bounding box center [85, 151] width 38 height 9
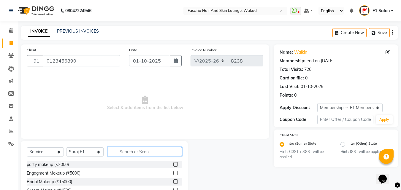
click at [131, 153] on input "text" at bounding box center [145, 151] width 74 height 9
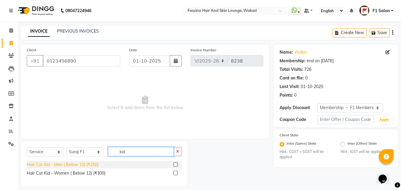
type input "kid"
click at [85, 167] on div "Hair Cut Kid - Men ( Below 12) (₹250)" at bounding box center [63, 165] width 72 height 6
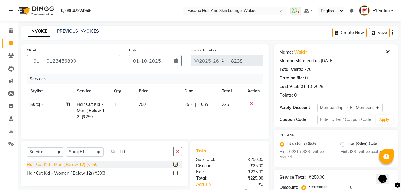
checkbox input "false"
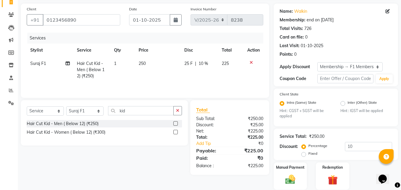
scroll to position [62, 0]
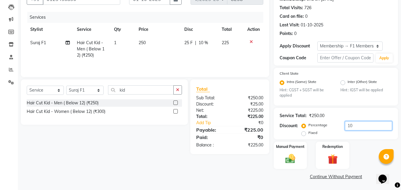
click at [355, 129] on input "10" at bounding box center [368, 125] width 47 height 9
type input "1"
click at [284, 160] on img at bounding box center [290, 159] width 17 height 12
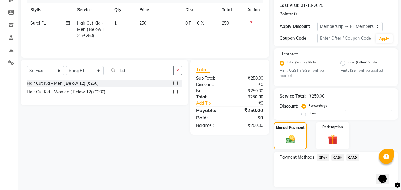
scroll to position [100, 0]
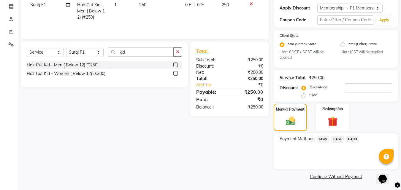
click at [321, 137] on span "GPay" at bounding box center [322, 139] width 12 height 7
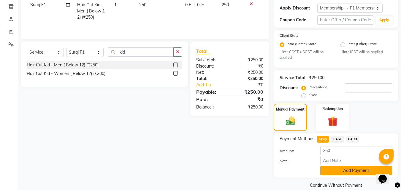
click at [335, 170] on button "Add Payment" at bounding box center [356, 170] width 72 height 9
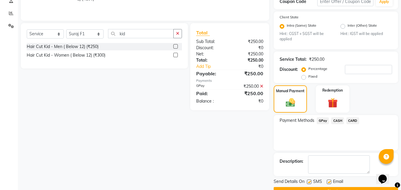
scroll to position [133, 0]
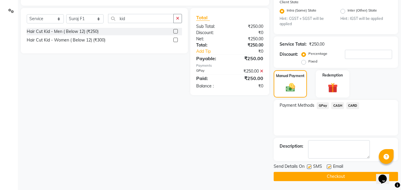
click at [310, 166] on label at bounding box center [309, 167] width 4 height 4
click at [310, 166] on input "checkbox" at bounding box center [309, 167] width 4 height 4
checkbox input "false"
click at [308, 175] on button "Checkout" at bounding box center [335, 176] width 124 height 9
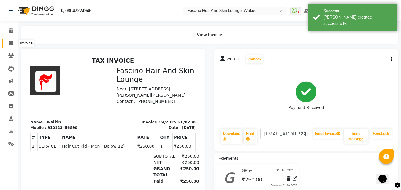
click at [9, 42] on span at bounding box center [11, 43] width 10 height 7
select select "service"
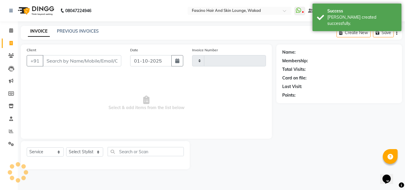
type input "8239"
select select "126"
click at [61, 58] on input "Client" at bounding box center [82, 60] width 79 height 11
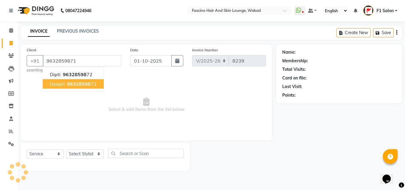
type input "9632859871"
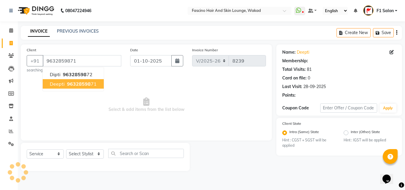
select select "1: Object"
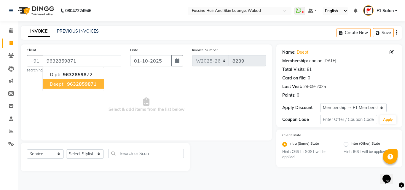
click at [66, 86] on ngb-highlight "96328598 71" at bounding box center [81, 84] width 31 height 6
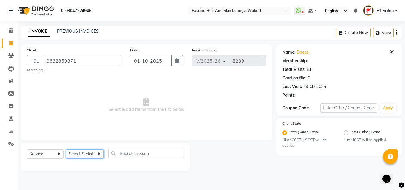
select select "1: Object"
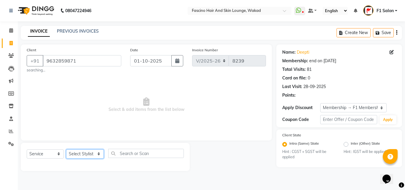
click at [78, 154] on select "Select Stylist 8805000650 Aarohi Chimu Ingale Deepak jh F1 Salon Ganesh F1 Gopa…" at bounding box center [85, 153] width 38 height 9
select select "15980"
click at [66, 149] on select "Select Stylist 8805000650 Aarohi Chimu Ingale Deepak jh F1 Salon Ganesh F1 Gopa…" at bounding box center [85, 153] width 38 height 9
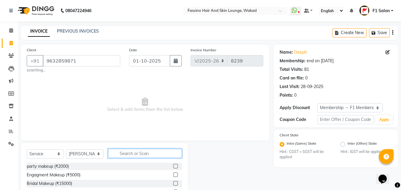
click at [130, 158] on input "text" at bounding box center [145, 153] width 74 height 9
type input "wash"
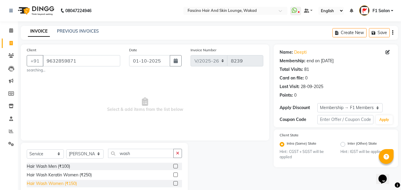
click at [58, 186] on div "Hair Wash Women (₹150)" at bounding box center [52, 184] width 50 height 6
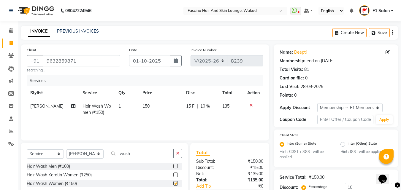
checkbox input "false"
click at [159, 122] on div "Services Stylist Service Qty Price Disc Total Action Ram choudhry Hair Wash Wom…" at bounding box center [145, 104] width 236 height 59
click at [161, 108] on td "150" at bounding box center [161, 110] width 44 height 20
select select "15980"
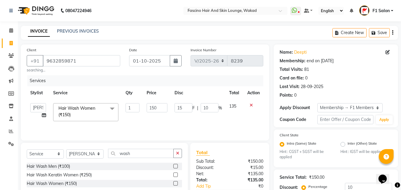
click at [161, 108] on input "150" at bounding box center [156, 107] width 20 height 9
type input "1"
type input "350"
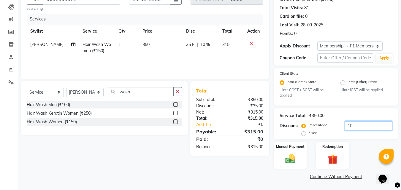
click at [359, 128] on input "10" at bounding box center [368, 125] width 47 height 9
type input "1"
click at [288, 158] on img at bounding box center [290, 159] width 17 height 12
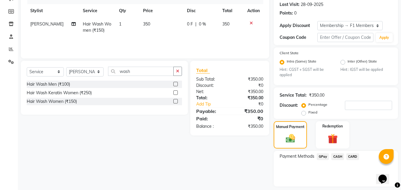
scroll to position [100, 0]
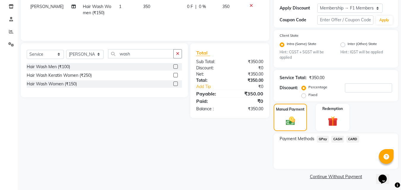
click at [324, 138] on span "GPay" at bounding box center [322, 139] width 12 height 7
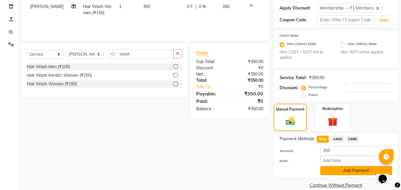
click at [331, 169] on button "Add Payment" at bounding box center [356, 170] width 72 height 9
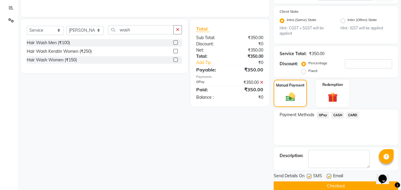
scroll to position [133, 0]
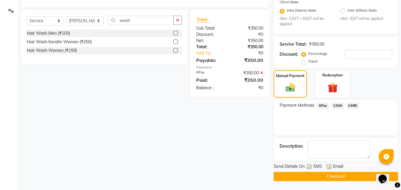
click at [310, 167] on label at bounding box center [309, 167] width 4 height 4
click at [310, 167] on input "checkbox" at bounding box center [309, 167] width 4 height 4
checkbox input "false"
click at [309, 176] on button "Checkout" at bounding box center [335, 176] width 124 height 9
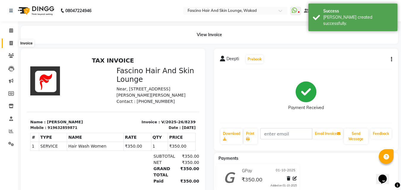
click at [16, 45] on span at bounding box center [11, 43] width 10 height 7
select select "126"
select select "service"
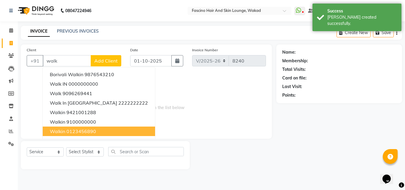
click at [61, 131] on span "walkin" at bounding box center [57, 131] width 15 height 6
type input "0123456890"
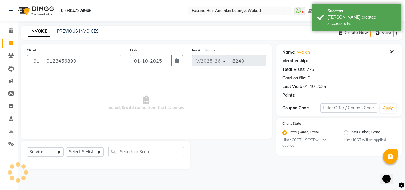
select select "1: Object"
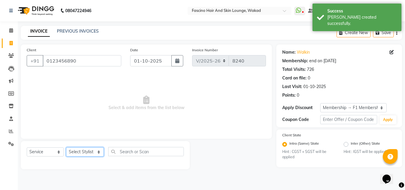
click at [90, 154] on select "Select Stylist 8805000650 Aarohi Chimu Ingale Deepak jh F1 Salon Ganesh F1 Gopa…" at bounding box center [85, 151] width 38 height 9
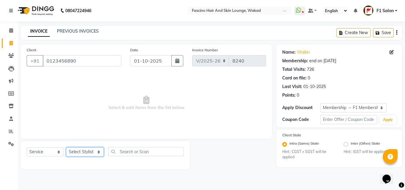
select select "4042"
click at [66, 147] on select "Select Stylist 8805000650 Aarohi Chimu Ingale Deepak jh F1 Salon Ganesh F1 Gopa…" at bounding box center [85, 151] width 38 height 9
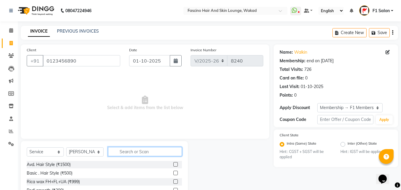
click at [126, 152] on input "text" at bounding box center [145, 151] width 74 height 9
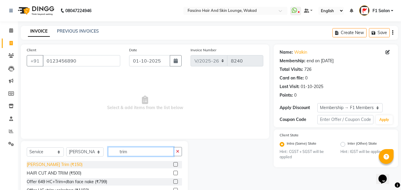
type input "trim"
click at [52, 163] on div "Beard Trim (₹150)" at bounding box center [55, 165] width 56 height 6
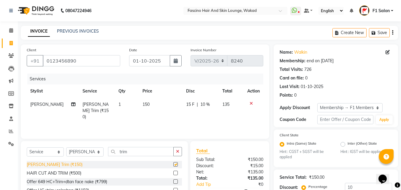
checkbox input "false"
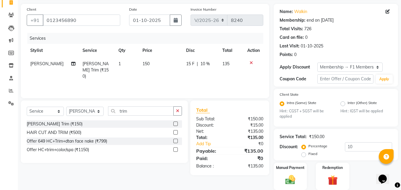
scroll to position [62, 0]
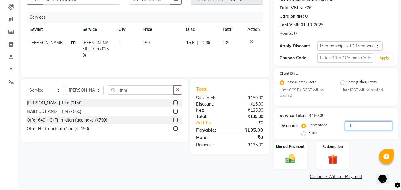
click at [361, 122] on input "10" at bounding box center [368, 125] width 47 height 9
type input "1"
click at [293, 160] on img at bounding box center [290, 159] width 17 height 12
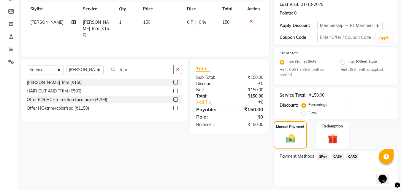
scroll to position [100, 0]
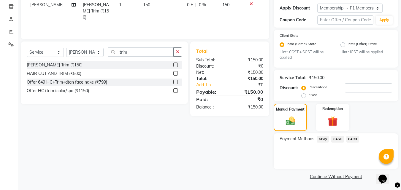
click at [323, 139] on span "GPay" at bounding box center [322, 139] width 12 height 7
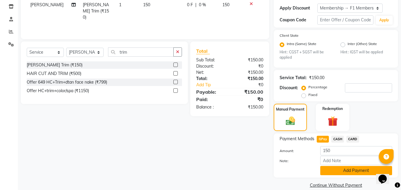
click at [335, 171] on button "Add Payment" at bounding box center [356, 170] width 72 height 9
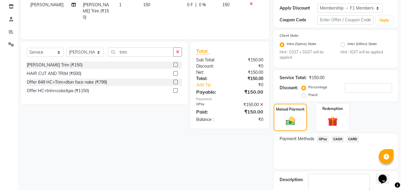
scroll to position [133, 0]
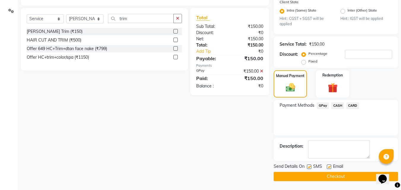
click at [308, 167] on label at bounding box center [309, 167] width 4 height 4
click at [308, 167] on input "checkbox" at bounding box center [309, 167] width 4 height 4
checkbox input "false"
click at [305, 178] on button "Checkout" at bounding box center [335, 176] width 124 height 9
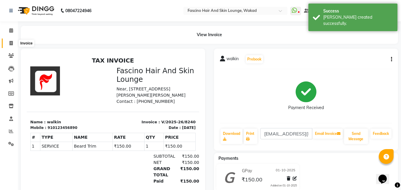
click at [13, 41] on icon at bounding box center [10, 43] width 3 height 4
select select "service"
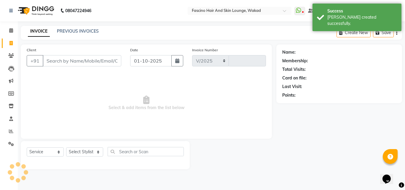
select select "126"
type input "8241"
click at [57, 62] on input "Client" at bounding box center [82, 60] width 79 height 11
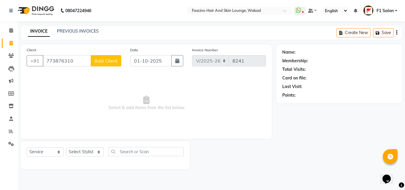
click at [64, 61] on input "773876310" at bounding box center [67, 60] width 48 height 11
type input "7738761310"
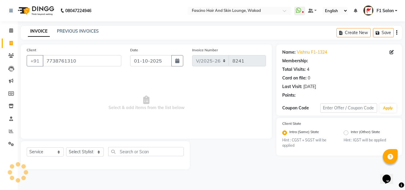
select select "1: Object"
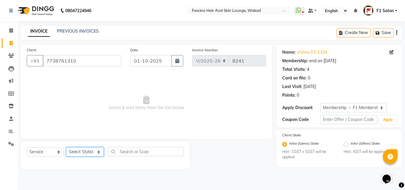
click at [82, 154] on select "Select Stylist 8805000650 Aarohi Chimu Ingale Deepak jh F1 Salon Ganesh F1 Gopa…" at bounding box center [85, 151] width 38 height 9
select select "32272"
click at [66, 147] on select "Select Stylist 8805000650 Aarohi Chimu Ingale Deepak jh F1 Salon Ganesh F1 Gopa…" at bounding box center [85, 151] width 38 height 9
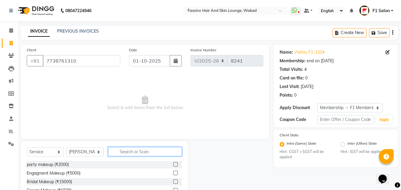
click at [133, 151] on input "text" at bounding box center [145, 151] width 74 height 9
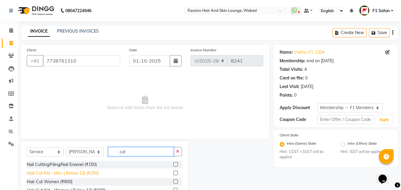
type input "cut"
click at [92, 172] on div "Hair Cut Kid - Men ( Below 12) (₹250)" at bounding box center [63, 173] width 72 height 6
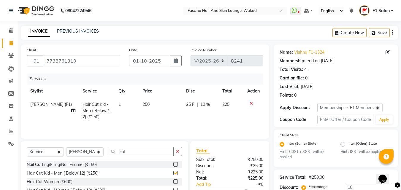
checkbox input "false"
click at [30, 152] on select "Select Service Product Membership Package Voucher Prepaid Gift Card" at bounding box center [45, 151] width 37 height 9
click at [27, 147] on select "Select Service Product Membership Package Voucher Prepaid Gift Card" at bounding box center [45, 151] width 37 height 9
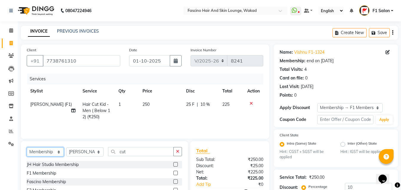
drag, startPoint x: 43, startPoint y: 153, endPoint x: 47, endPoint y: 105, distance: 48.2
click at [47, 105] on div "Client +91 7738761310 Date 01-10-2025 Invoice Number V/2025 V/2025-26 8241 Serv…" at bounding box center [144, 143] width 257 height 198
select select "product"
click at [27, 147] on select "Select Service Product Membership Package Voucher Prepaid Gift Card" at bounding box center [45, 151] width 37 height 9
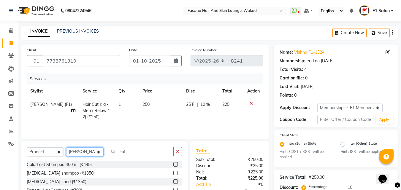
click at [87, 153] on select "Select Stylist 8805000650 Aarohi Chimu Ingale Deepak jh F1 Salon Ganesh F1 Gopa…" at bounding box center [84, 151] width 37 height 9
select select "71764"
click at [66, 147] on select "Select Stylist 8805000650 Aarohi Chimu Ingale Deepak jh F1 Salon Ganesh F1 Gopa…" at bounding box center [84, 151] width 37 height 9
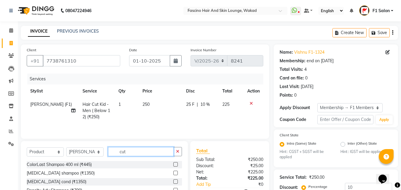
click at [125, 153] on input "cut" at bounding box center [141, 151] width 66 height 9
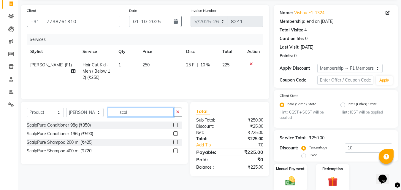
scroll to position [62, 0]
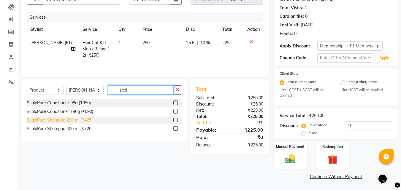
type input "scal"
click at [77, 120] on div "ScalpPure Shampoo 200 ml (₹425)" at bounding box center [60, 120] width 66 height 6
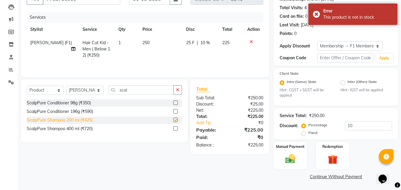
checkbox input "false"
click at [351, 122] on input "10" at bounding box center [368, 125] width 47 height 9
type input "1"
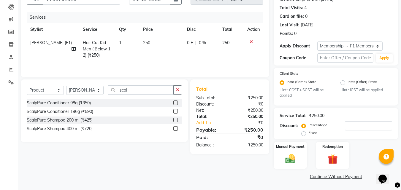
click at [399, 39] on div "Name: Vishnu F1-1324 Membership: end on 02-07-2026 Total Visits: 4 Card on file…" at bounding box center [337, 82] width 129 height 198
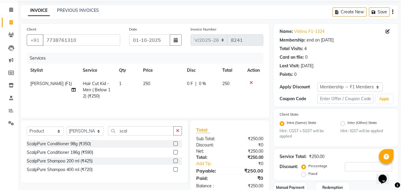
scroll to position [0, 0]
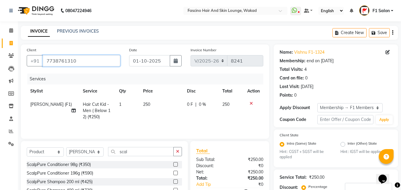
click at [74, 65] on input "7738761310" at bounding box center [81, 60] width 77 height 11
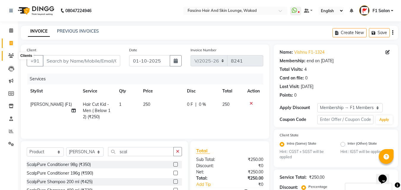
click at [9, 58] on span at bounding box center [11, 55] width 10 height 7
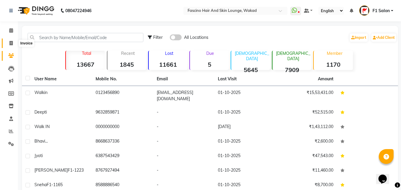
click at [12, 43] on icon at bounding box center [10, 43] width 3 height 4
select select "126"
select select "service"
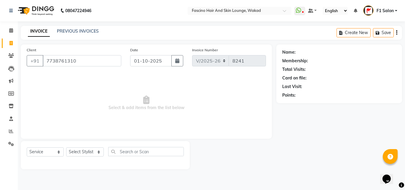
type input "7738761310"
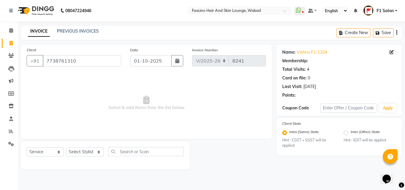
select select "1: Object"
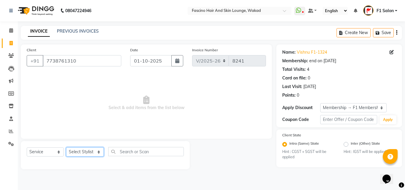
click at [76, 153] on select "Select Stylist 8805000650 Aarohi Chimu Ingale Deepak jh F1 Salon Ganesh F1 Gopa…" at bounding box center [85, 151] width 38 height 9
select select "32272"
click at [66, 147] on select "Select Stylist 8805000650 Aarohi Chimu Ingale Deepak jh F1 Salon Ganesh F1 Gopa…" at bounding box center [85, 151] width 38 height 9
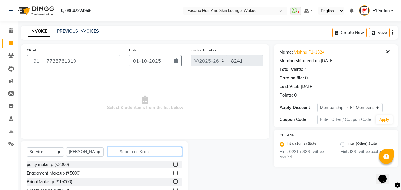
click at [137, 151] on input "text" at bounding box center [145, 151] width 74 height 9
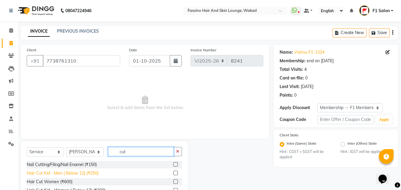
type input "cut"
click at [87, 173] on div "Hair Cut Kid - Men ( Below 12) (₹250)" at bounding box center [63, 173] width 72 height 6
checkbox input "false"
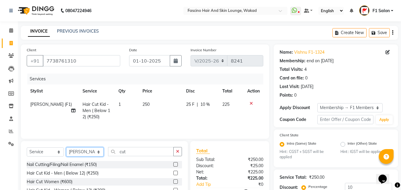
click at [77, 149] on select "Select Stylist 8805000650 Aarohi Chimu Ingale Deepak jh F1 Salon Ganesh F1 Gopa…" at bounding box center [84, 151] width 37 height 9
select select "71764"
click at [66, 147] on select "Select Stylist 8805000650 Aarohi Chimu Ingale Deepak jh F1 Salon Ganesh F1 Gopa…" at bounding box center [84, 151] width 37 height 9
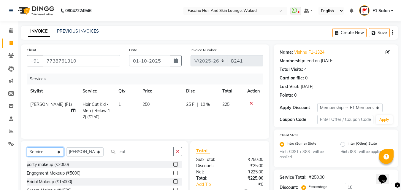
click at [44, 153] on select "Select Service Product Membership Package Voucher Prepaid Gift Card" at bounding box center [45, 151] width 37 height 9
select select "product"
click at [27, 147] on select "Select Service Product Membership Package Voucher Prepaid Gift Card" at bounding box center [45, 151] width 37 height 9
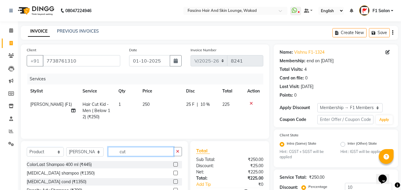
click at [130, 154] on input "cut" at bounding box center [141, 151] width 66 height 9
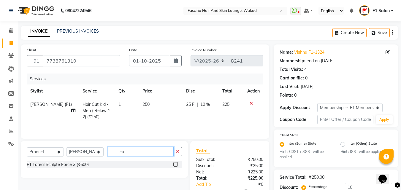
type input "c"
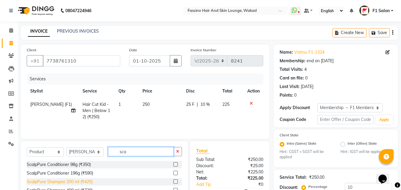
type input "sca"
click at [78, 181] on div "ScalpPure Shampoo 200 ml (₹425)" at bounding box center [60, 182] width 66 height 6
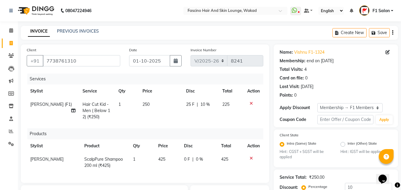
checkbox input "false"
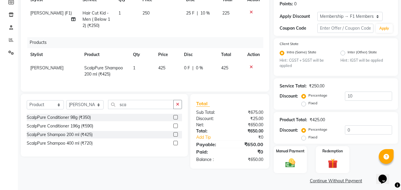
scroll to position [95, 0]
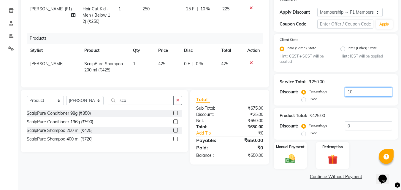
click at [365, 91] on input "10" at bounding box center [368, 91] width 47 height 9
type input "1"
click at [292, 158] on img at bounding box center [290, 159] width 17 height 12
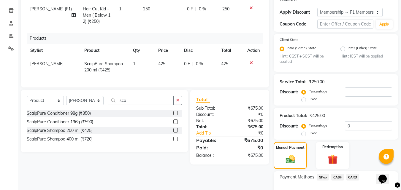
click at [321, 174] on span "GPay" at bounding box center [322, 177] width 12 height 7
click at [400, 165] on div "Manual Payment Redemption" at bounding box center [335, 155] width 133 height 27
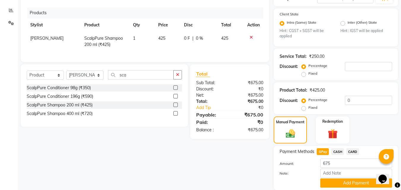
scroll to position [142, 0]
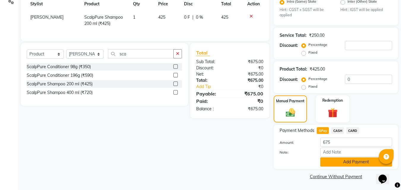
click at [361, 162] on button "Add Payment" at bounding box center [356, 161] width 72 height 9
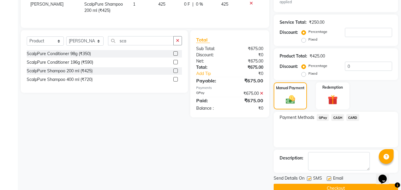
scroll to position [167, 0]
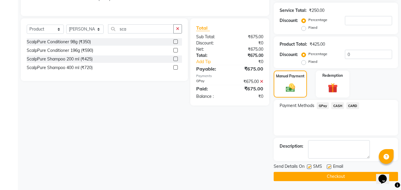
click at [308, 168] on label at bounding box center [309, 167] width 4 height 4
click at [308, 168] on input "checkbox" at bounding box center [309, 167] width 4 height 4
checkbox input "false"
click at [329, 169] on label at bounding box center [329, 167] width 4 height 4
click at [329, 169] on input "checkbox" at bounding box center [329, 167] width 4 height 4
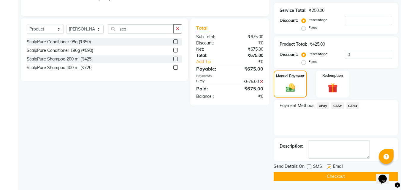
checkbox input "false"
click at [324, 179] on button "Checkout" at bounding box center [335, 176] width 124 height 9
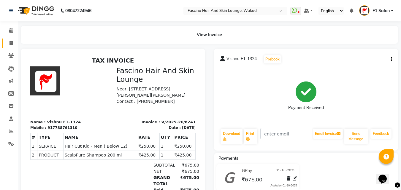
click at [11, 47] on link "Invoice" at bounding box center [9, 44] width 14 height 10
select select "service"
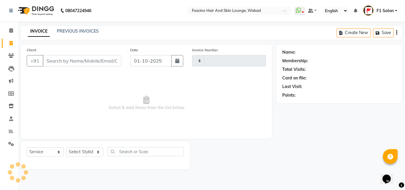
type input "8242"
select select "126"
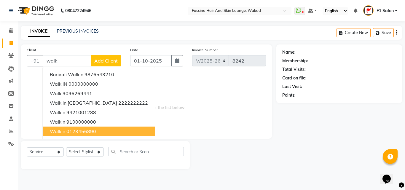
click at [71, 132] on ngb-highlight "0123456890" at bounding box center [81, 131] width 30 height 6
type input "0123456890"
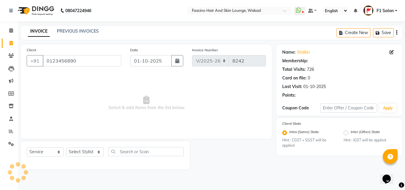
select select "1: Object"
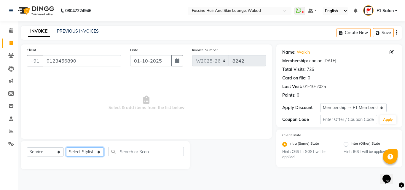
click at [76, 152] on select "Select Stylist 8805000650 Aarohi Chimu Ingale Deepak jh F1 Salon Ganesh F1 Gopa…" at bounding box center [85, 151] width 38 height 9
select select "48957"
click at [66, 147] on select "Select Stylist 8805000650 Aarohi Chimu Ingale Deepak jh F1 Salon Ganesh F1 Gopa…" at bounding box center [85, 151] width 38 height 9
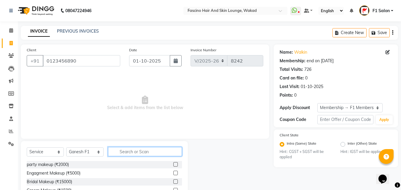
click at [121, 155] on input "text" at bounding box center [145, 151] width 74 height 9
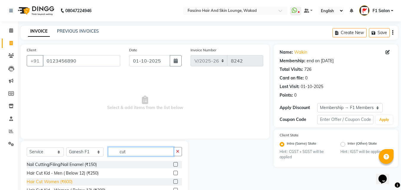
type input "cut"
click at [34, 184] on div "Hair Cut Women (₹600)" at bounding box center [50, 182] width 46 height 6
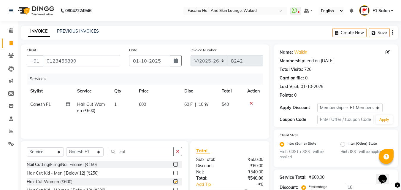
checkbox input "false"
click at [88, 149] on select "Select Stylist 8805000650 Aarohi Chimu Ingale Deepak jh F1 Salon Ganesh F1 Gopa…" at bounding box center [84, 151] width 37 height 9
select select "3906"
click at [66, 147] on select "Select Stylist 8805000650 Aarohi Chimu Ingale Deepak jh F1 Salon Ganesh F1 Gopa…" at bounding box center [84, 151] width 37 height 9
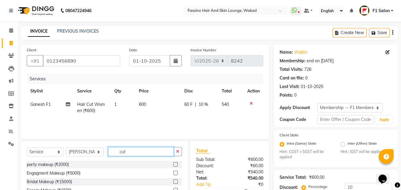
click at [128, 152] on input "cut" at bounding box center [141, 151] width 66 height 9
type input "cut"
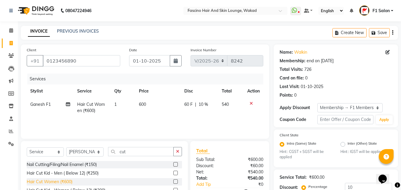
click at [70, 180] on div "Hair Cut Women (₹600)" at bounding box center [50, 182] width 46 height 6
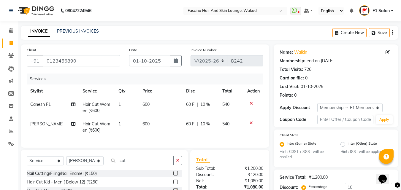
checkbox input "false"
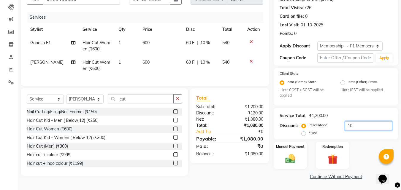
click at [352, 124] on input "10" at bounding box center [368, 125] width 47 height 9
type input "1"
click at [294, 162] on img at bounding box center [290, 159] width 17 height 12
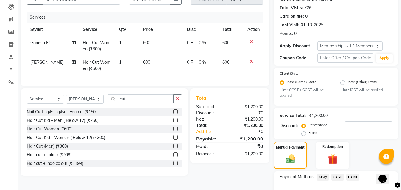
click at [323, 176] on span "GPay" at bounding box center [322, 177] width 12 height 7
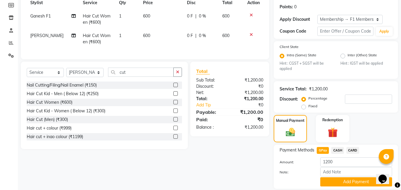
scroll to position [108, 0]
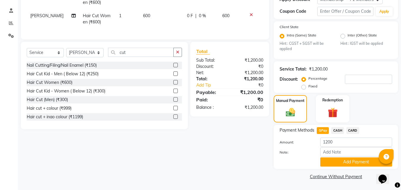
click at [351, 168] on div "Payment Methods GPay CASH CARD Amount: 1200 Note: Add Payment" at bounding box center [335, 147] width 124 height 44
click at [349, 165] on button "Add Payment" at bounding box center [356, 161] width 72 height 9
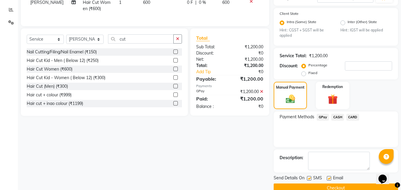
scroll to position [133, 0]
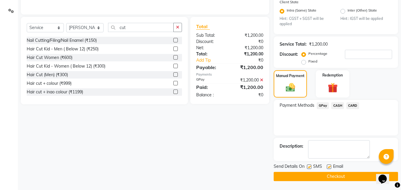
click at [309, 166] on label at bounding box center [309, 167] width 4 height 4
click at [309, 166] on input "checkbox" at bounding box center [309, 167] width 4 height 4
checkbox input "false"
click at [306, 177] on button "Checkout" at bounding box center [335, 176] width 124 height 9
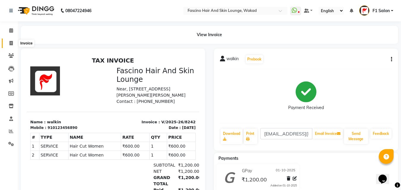
click at [11, 43] on icon at bounding box center [10, 43] width 3 height 4
select select "service"
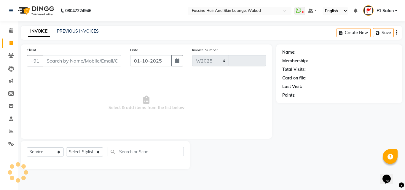
select select "126"
type input "8243"
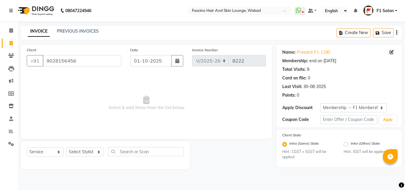
select select "126"
select select "service"
select select "1: Object"
select select "126"
select select "service"
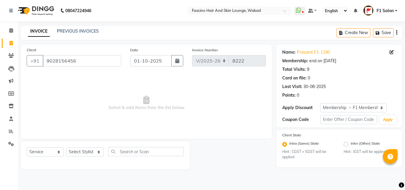
select select "1: Object"
click at [69, 34] on div "PREVIOUS INVOICES" at bounding box center [78, 31] width 42 height 6
click at [77, 31] on link "PREVIOUS INVOICES" at bounding box center [78, 30] width 42 height 5
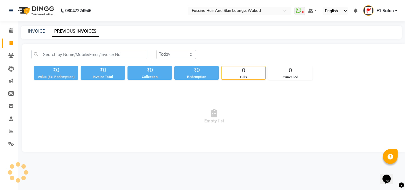
click at [232, 44] on div "[DATE] [DATE] Custom Range ₹0 Value (Ex. Redemption) ₹0 Invoice Total ₹0 Collec…" at bounding box center [214, 98] width 385 height 108
drag, startPoint x: 77, startPoint y: 31, endPoint x: 232, endPoint y: 44, distance: 156.0
click at [232, 44] on div "[DATE] [DATE] Custom Range ₹0 Value (Ex. Redemption) ₹0 Invoice Total ₹0 Collec…" at bounding box center [214, 98] width 385 height 108
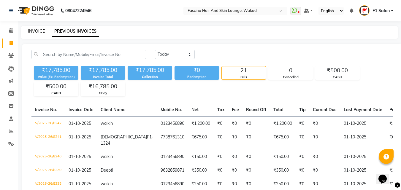
click at [34, 30] on link "INVOICE" at bounding box center [36, 30] width 17 height 5
select select "126"
select select "service"
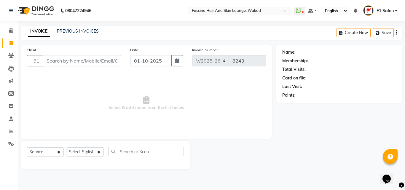
drag, startPoint x: 105, startPoint y: 69, endPoint x: 114, endPoint y: 71, distance: 9.1
click at [114, 71] on main "INVOICE PREVIOUS INVOICES Create New Save Client +91 Date [DATE] Invoice Number…" at bounding box center [211, 102] width 387 height 152
click at [114, 71] on div "Client +91 Date [DATE] Invoice Number V/2025 V/[PHONE_NUMBER] Select & add item…" at bounding box center [146, 91] width 251 height 94
